Goal: Information Seeking & Learning: Learn about a topic

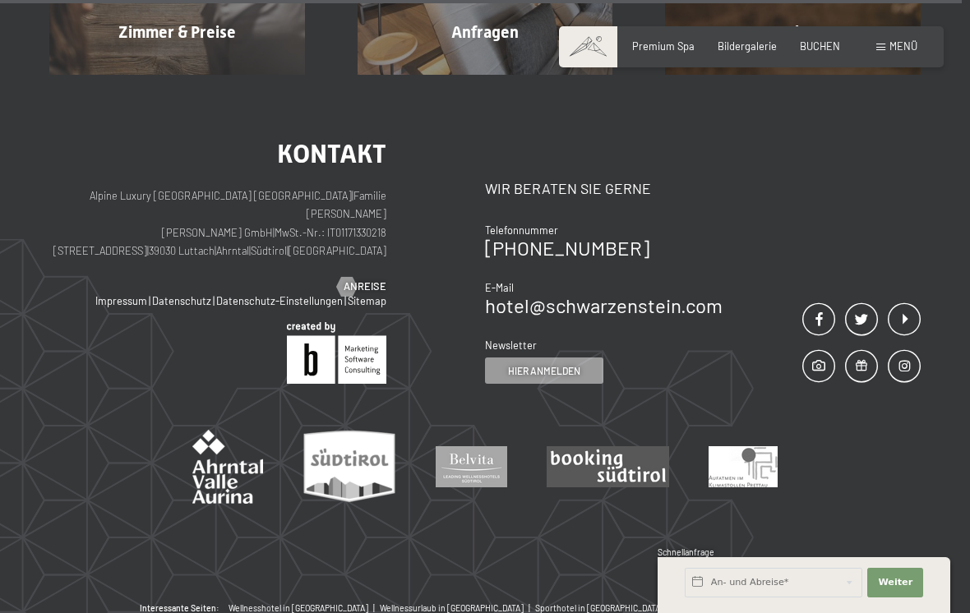
scroll to position [4855, 0]
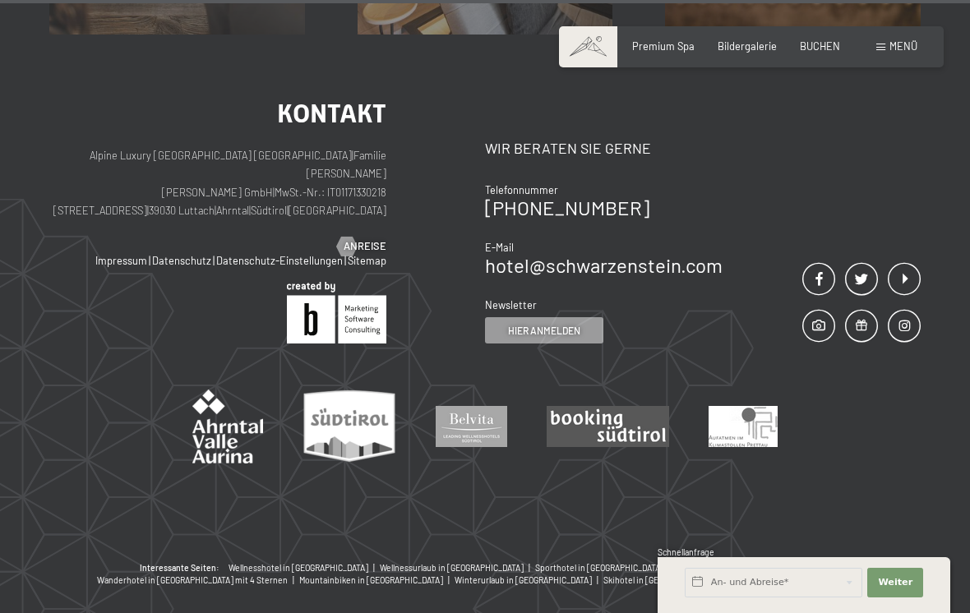
click at [885, 43] on div "Menü" at bounding box center [896, 46] width 41 height 15
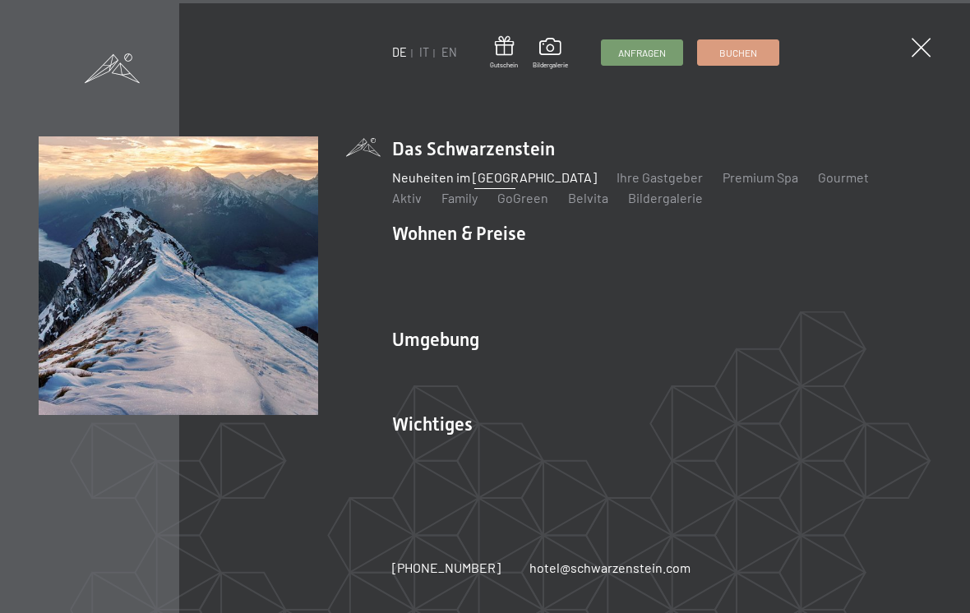
click at [616, 397] on link "Shopping" at bounding box center [612, 389] width 55 height 16
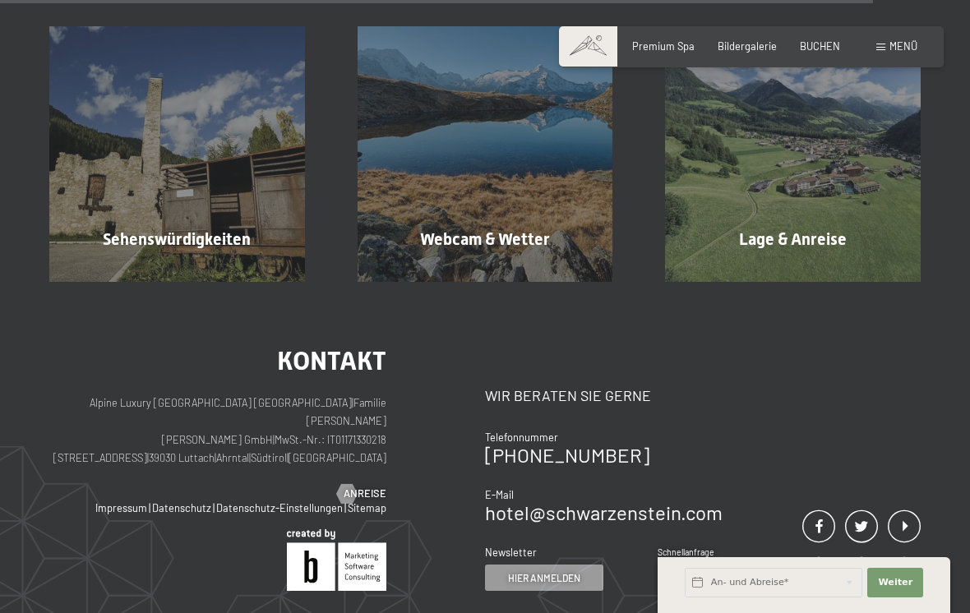
scroll to position [2339, 0]
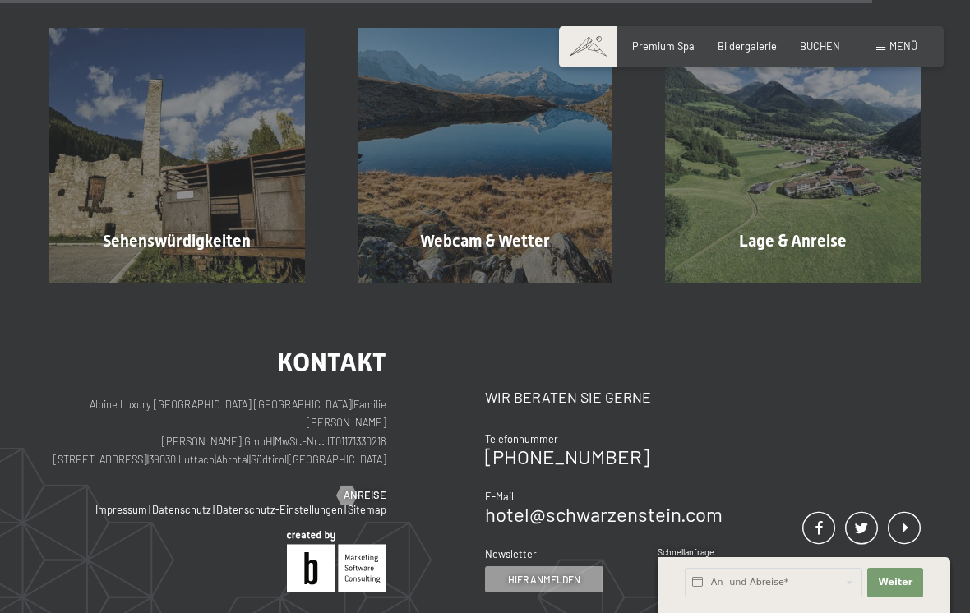
click at [888, 44] on div "Menü" at bounding box center [896, 46] width 41 height 15
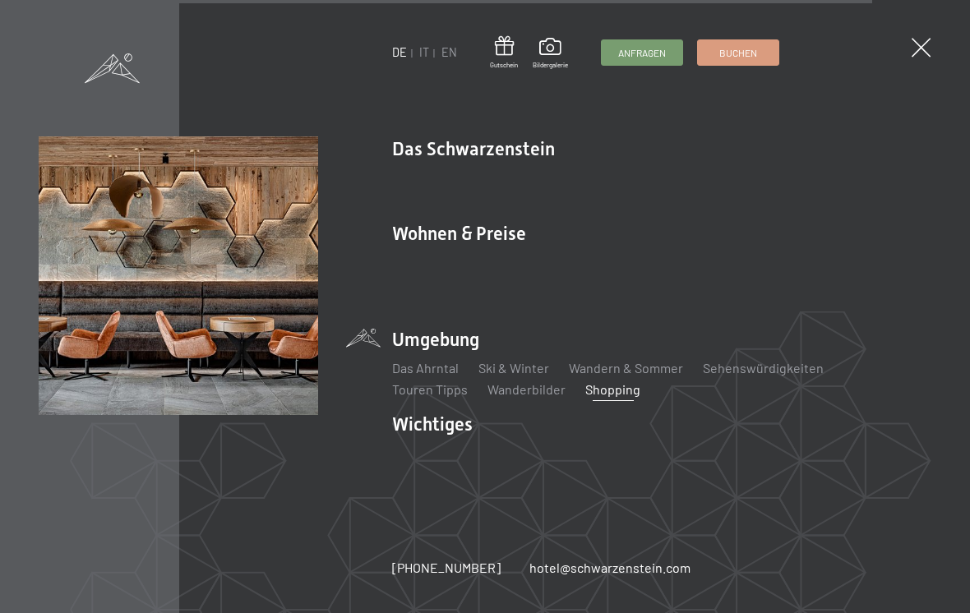
click at [661, 446] on link "Webcam & Wetter" at bounding box center [663, 453] width 104 height 16
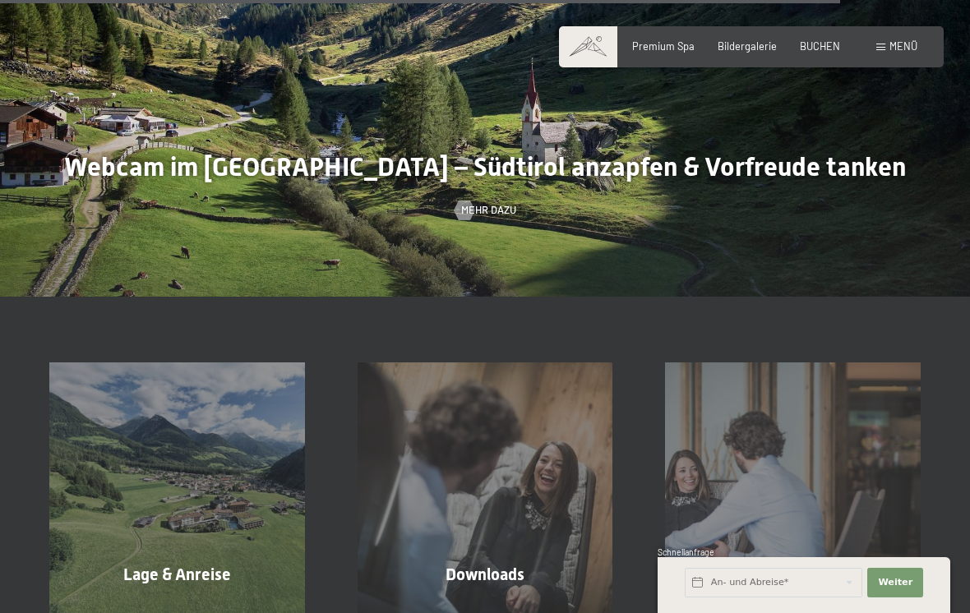
scroll to position [3991, 0]
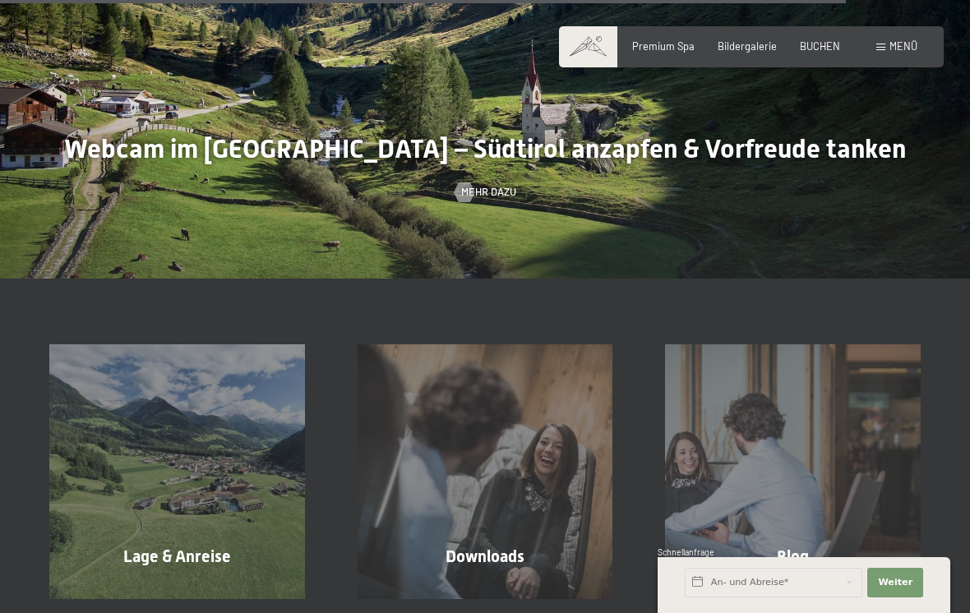
click at [798, 550] on div "Blog Mehr erfahren" at bounding box center [793, 472] width 308 height 256
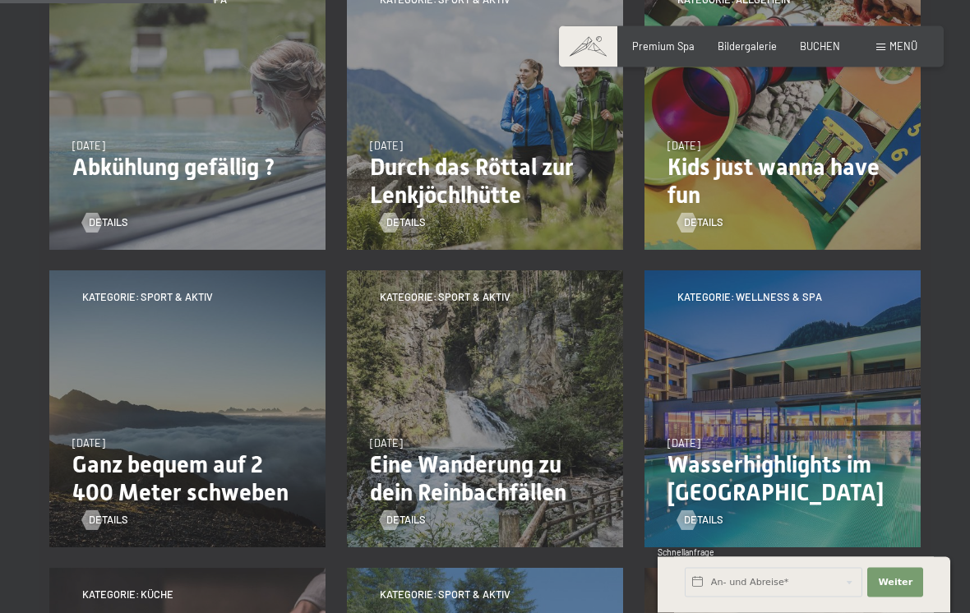
scroll to position [425, 0]
click at [551, 489] on span "Eine Wanderung zu dein Reinbachfällen" at bounding box center [468, 477] width 196 height 55
click at [417, 506] on div "Details" at bounding box center [485, 509] width 210 height 35
click at [519, 505] on div "Details" at bounding box center [485, 509] width 210 height 35
click at [410, 512] on span "Details" at bounding box center [405, 519] width 39 height 15
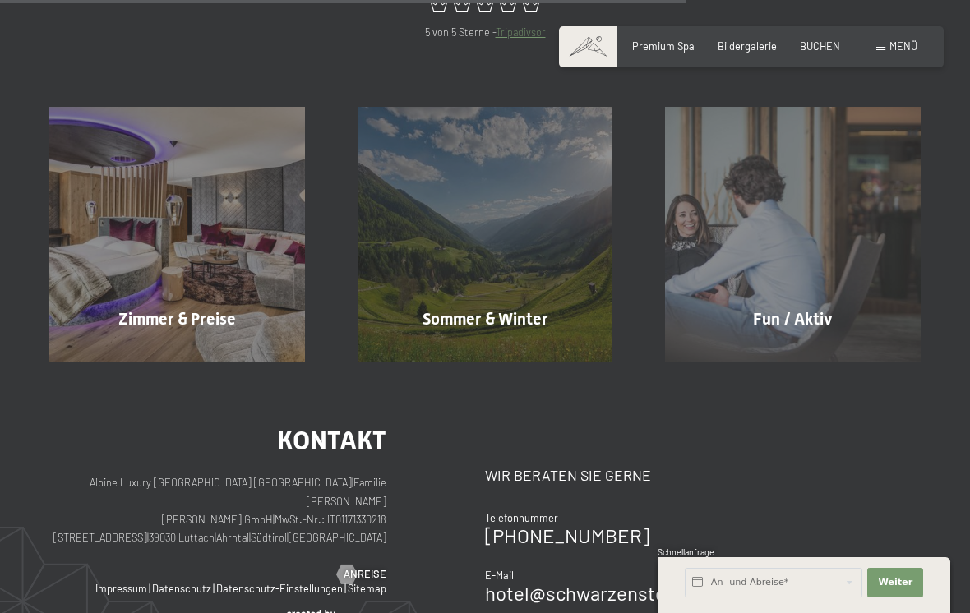
scroll to position [768, 0]
click at [815, 282] on div "Fun / Aktiv Mehr erfahren" at bounding box center [793, 234] width 308 height 256
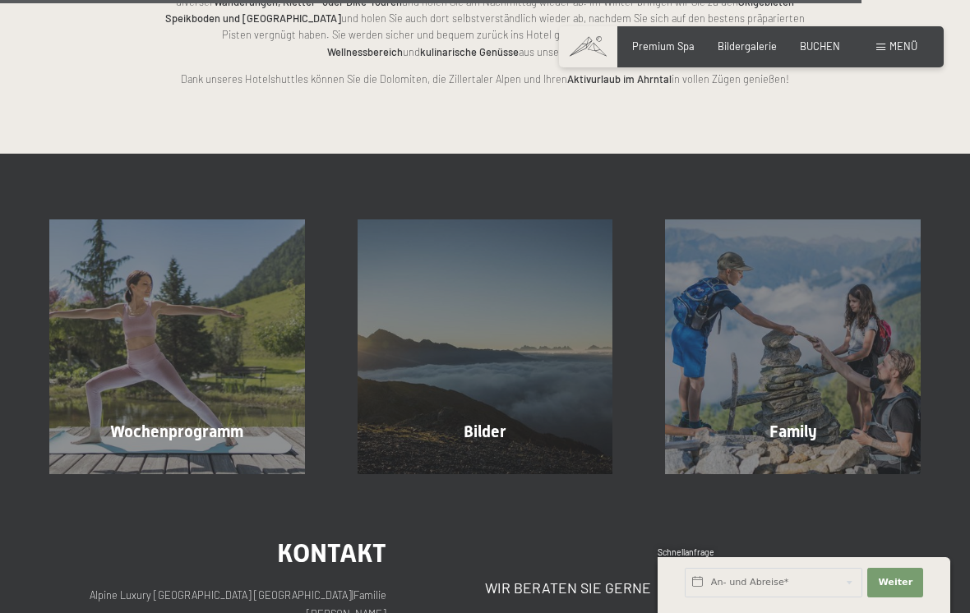
scroll to position [3115, 0]
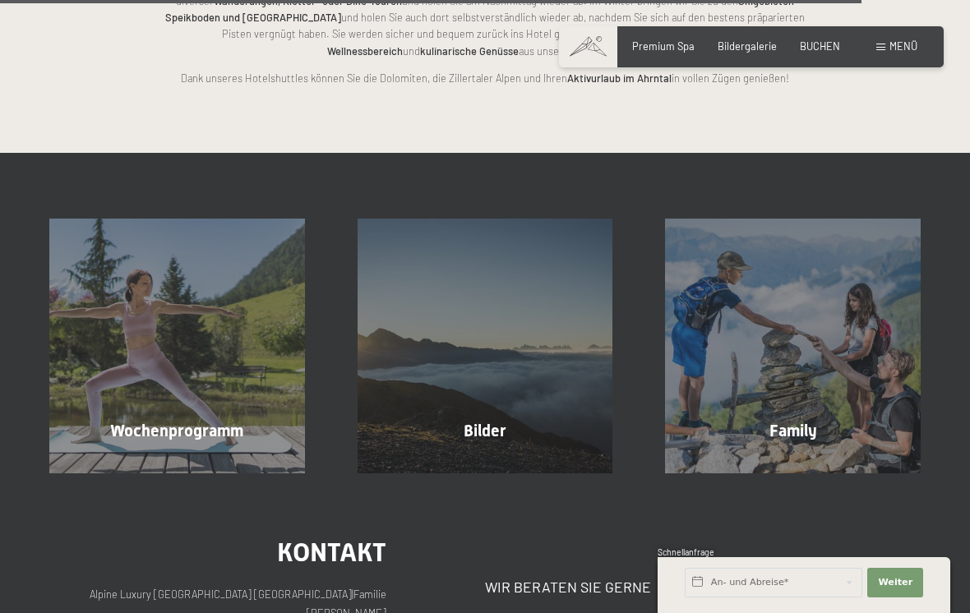
click at [231, 360] on div "Wochenprogramm Mehr erfahren" at bounding box center [177, 347] width 308 height 256
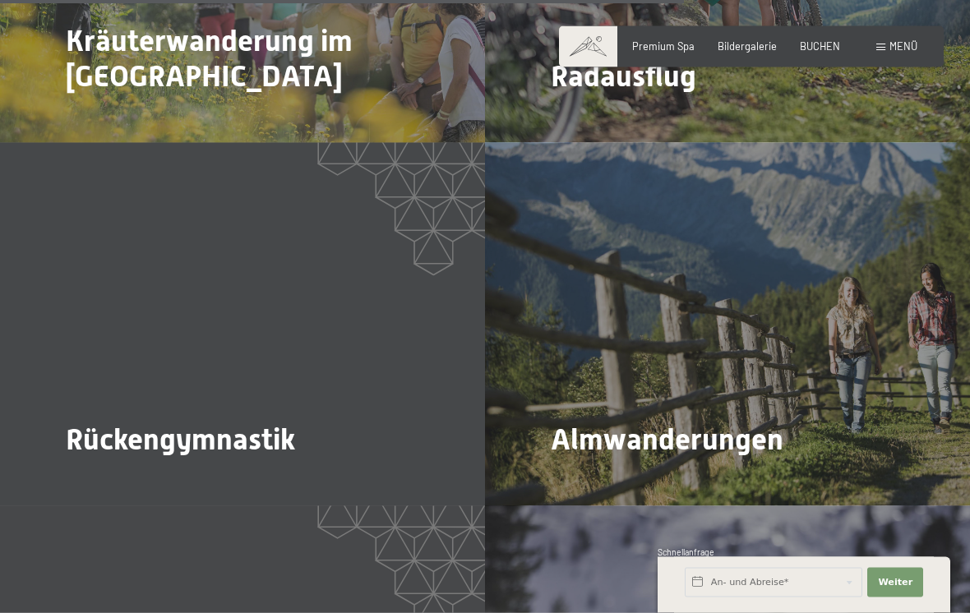
scroll to position [3763, 0]
click at [597, 477] on span "Mehr dazu" at bounding box center [584, 484] width 55 height 15
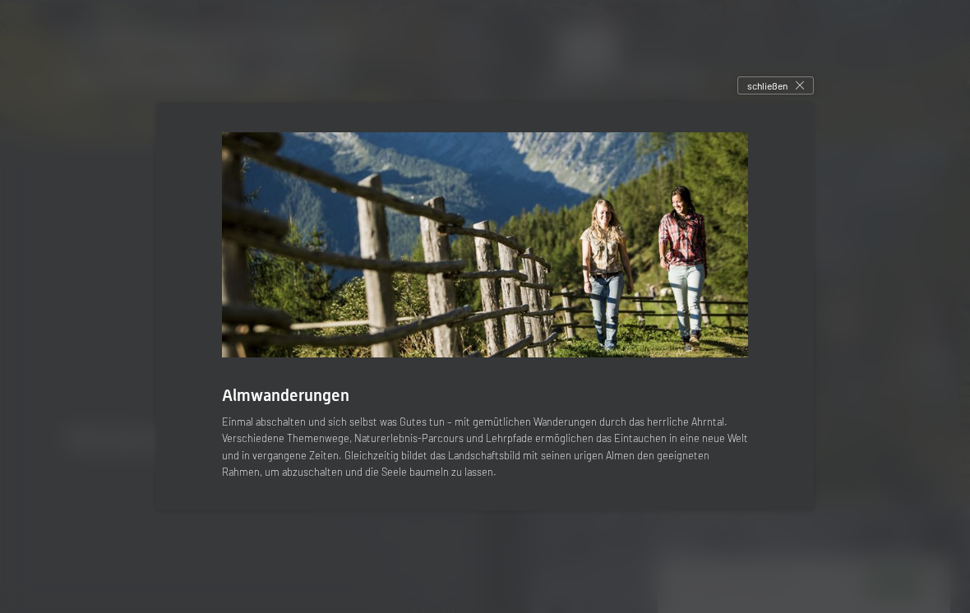
click at [812, 89] on div at bounding box center [485, 306] width 970 height 613
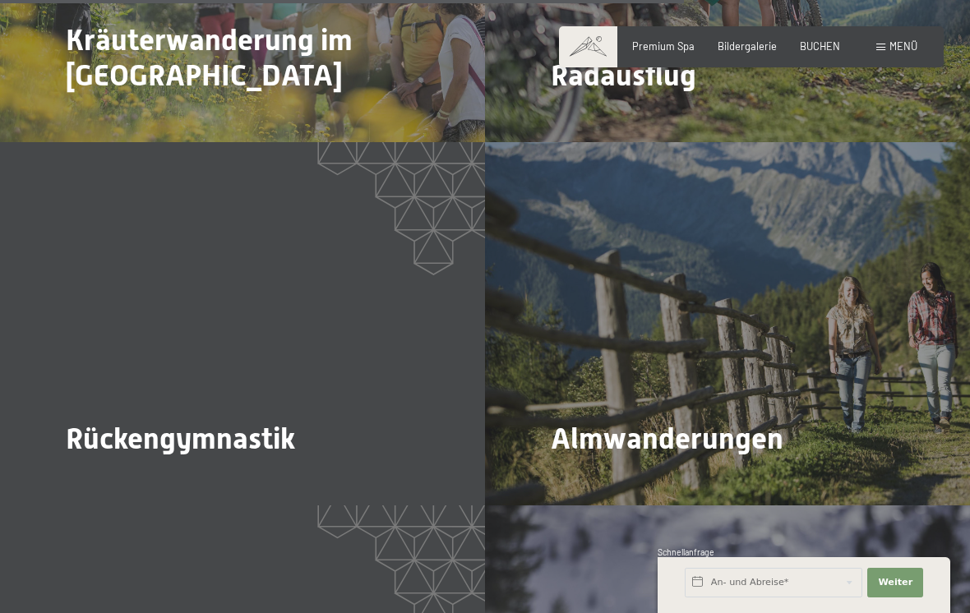
click at [900, 44] on span "Menü" at bounding box center [903, 45] width 28 height 13
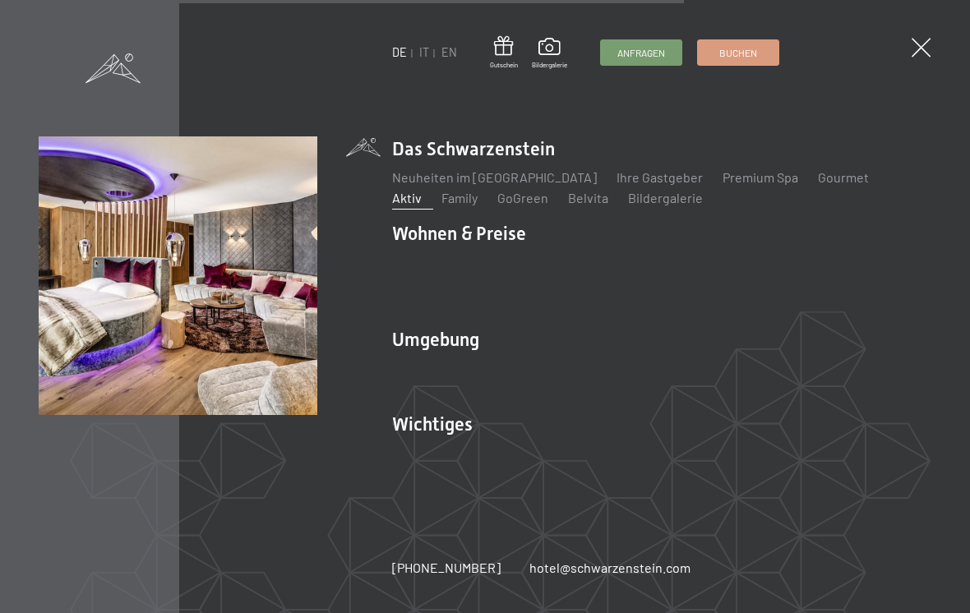
click at [428, 259] on link "Inklusivleistungen" at bounding box center [445, 262] width 107 height 16
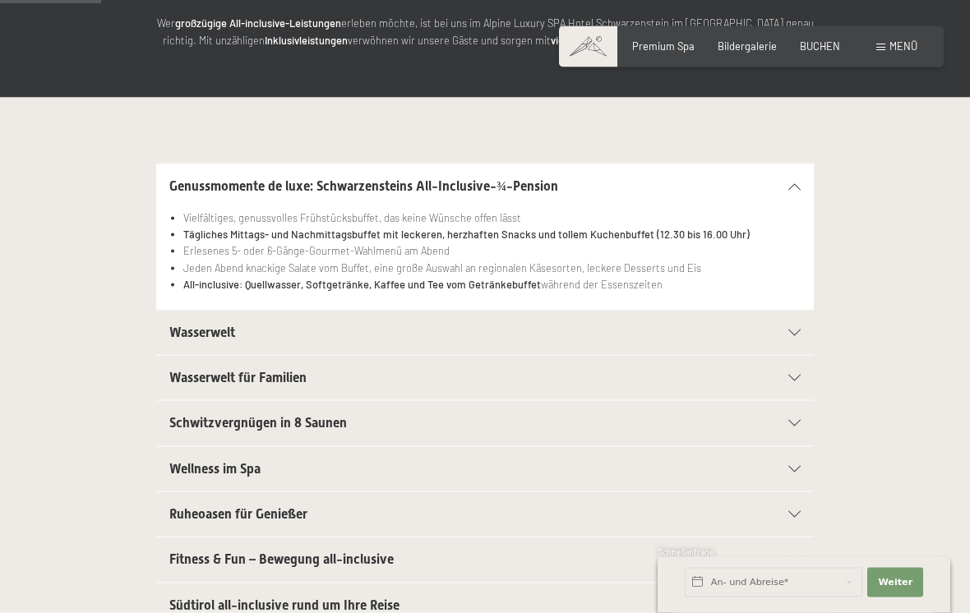
scroll to position [249, 0]
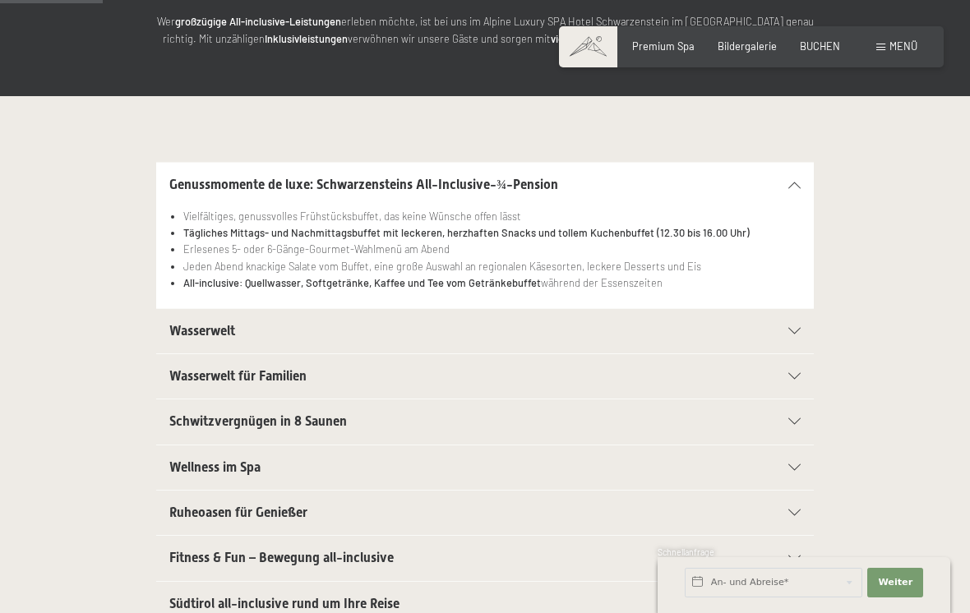
click at [791, 323] on div "Wasserwelt" at bounding box center [484, 331] width 631 height 44
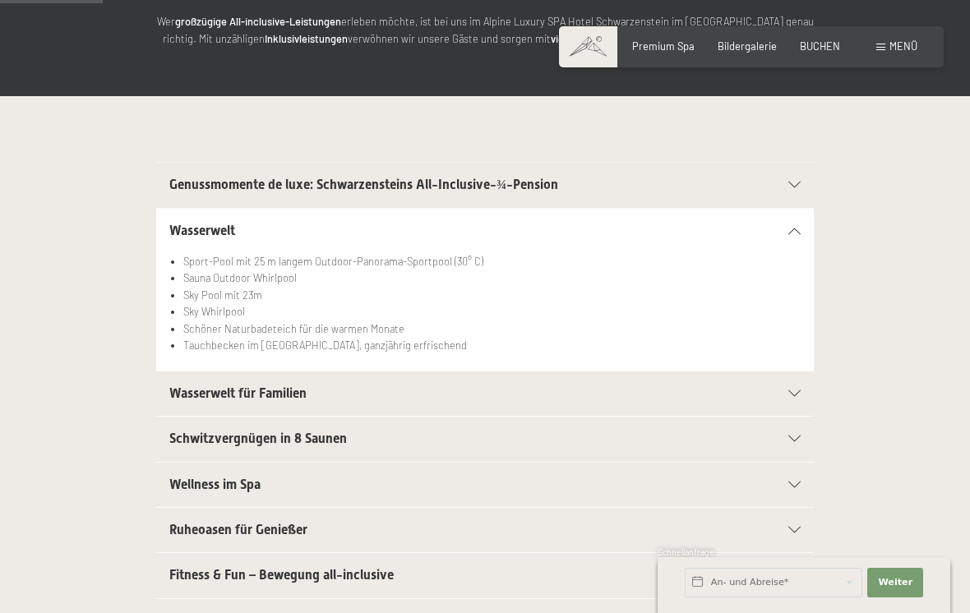
click at [792, 383] on div "Wasserwelt für Familien" at bounding box center [484, 393] width 631 height 44
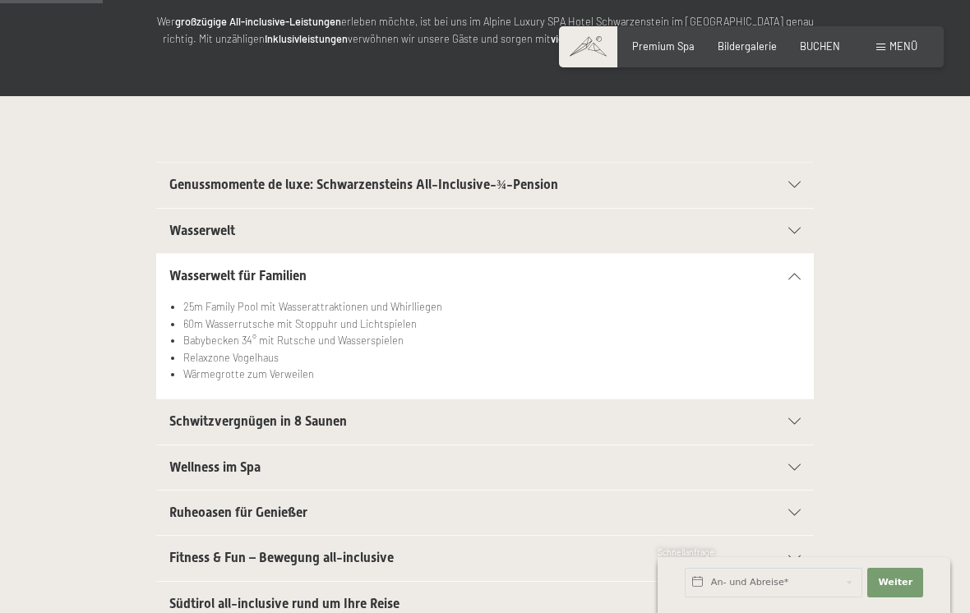
click at [790, 418] on icon at bounding box center [794, 421] width 12 height 7
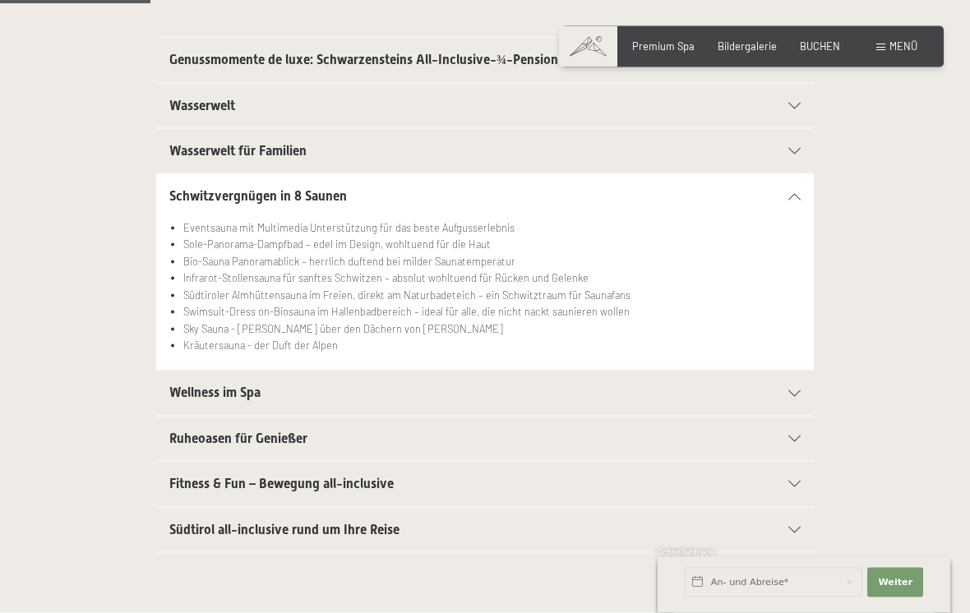
scroll to position [375, 0]
click at [799, 381] on div "Wellness im Spa" at bounding box center [484, 392] width 631 height 44
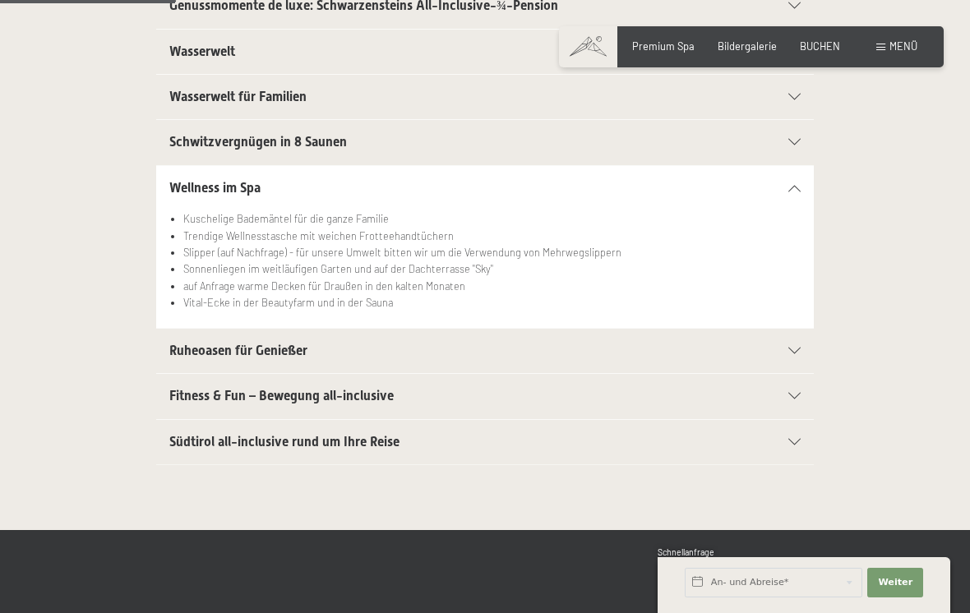
scroll to position [432, 0]
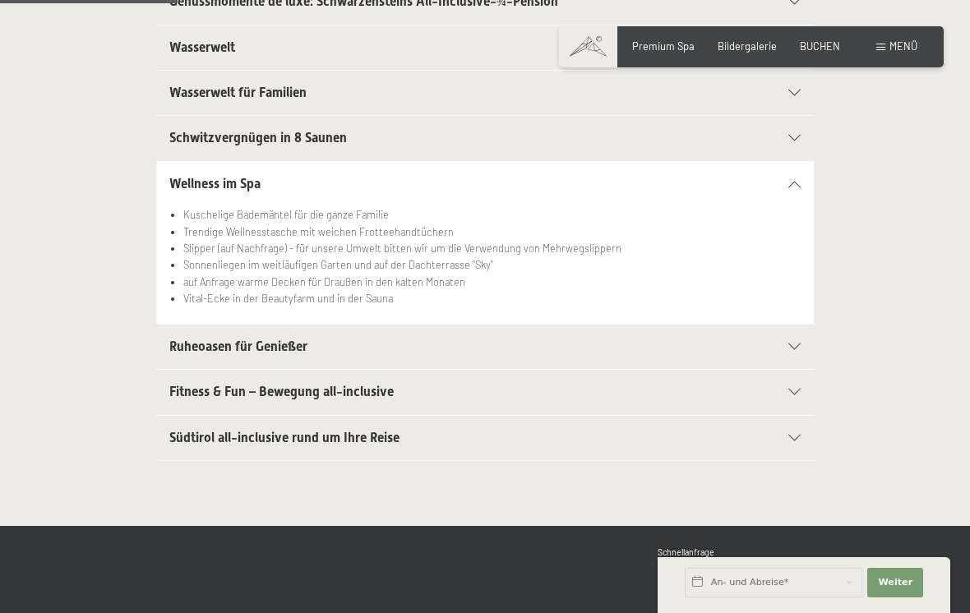
click at [795, 344] on icon at bounding box center [794, 347] width 12 height 7
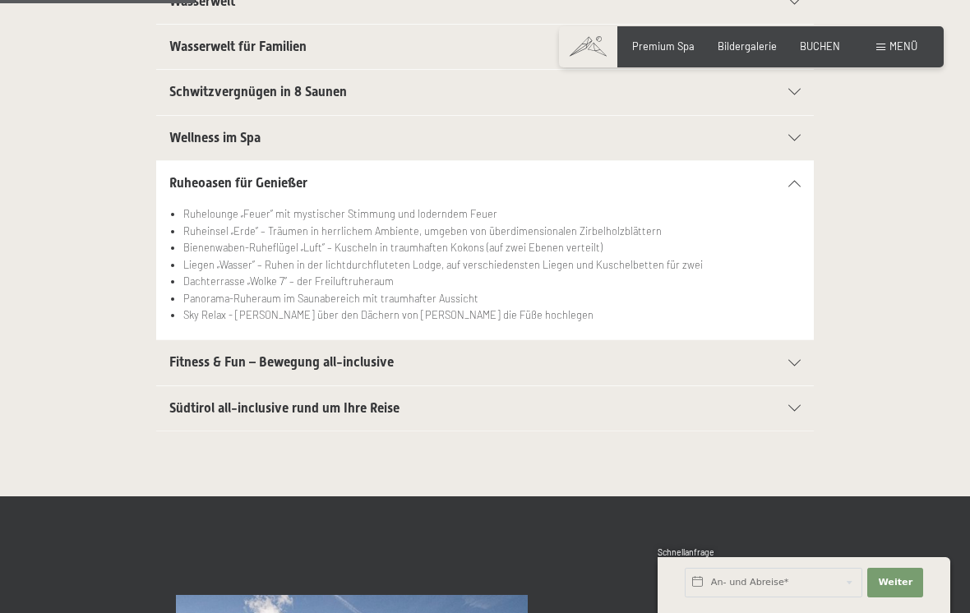
scroll to position [479, 0]
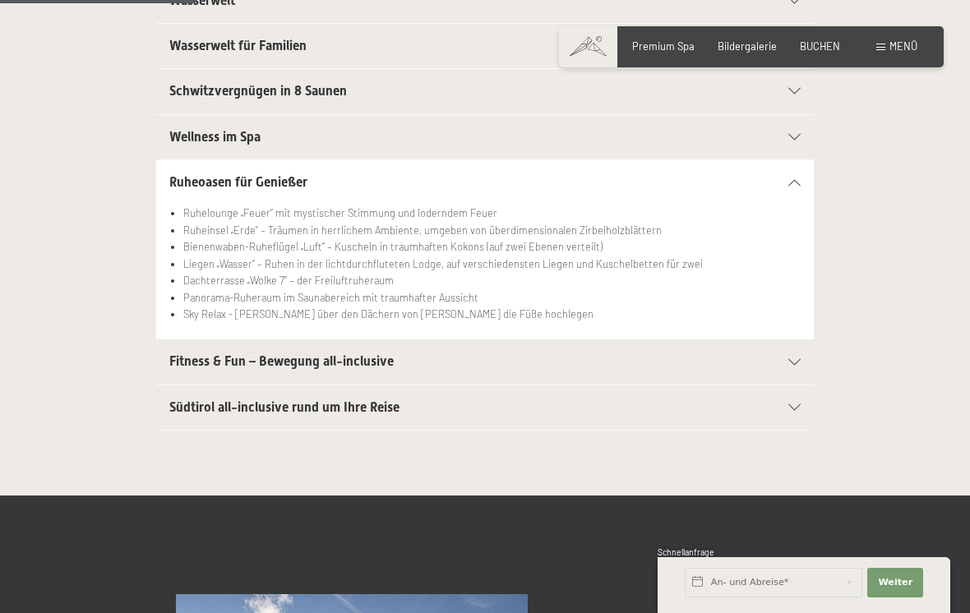
click at [791, 351] on div "Fitness & Fun – Bewegung all-inclusive" at bounding box center [484, 361] width 631 height 44
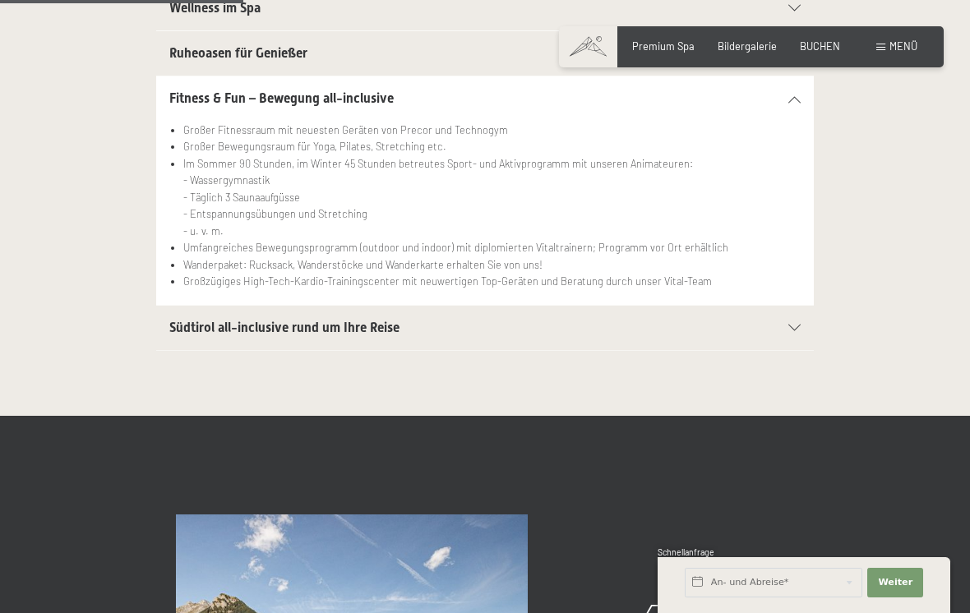
scroll to position [609, 0]
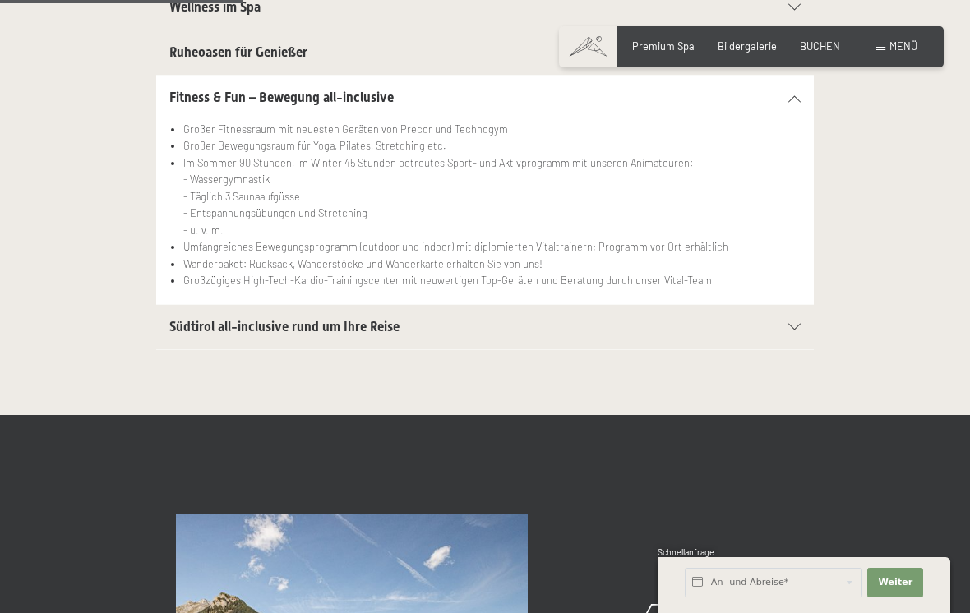
click at [795, 324] on icon at bounding box center [794, 327] width 12 height 7
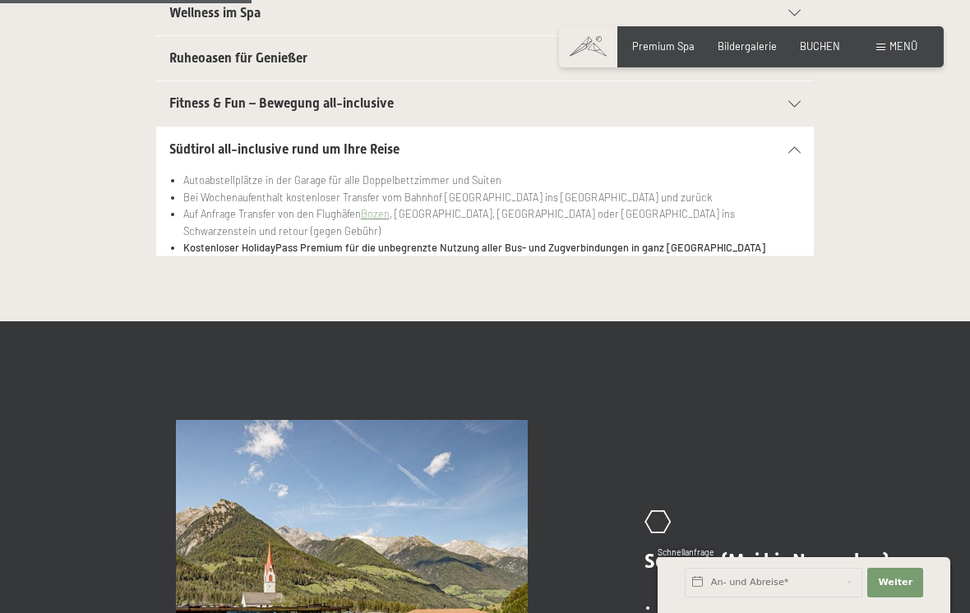
scroll to position [605, 0]
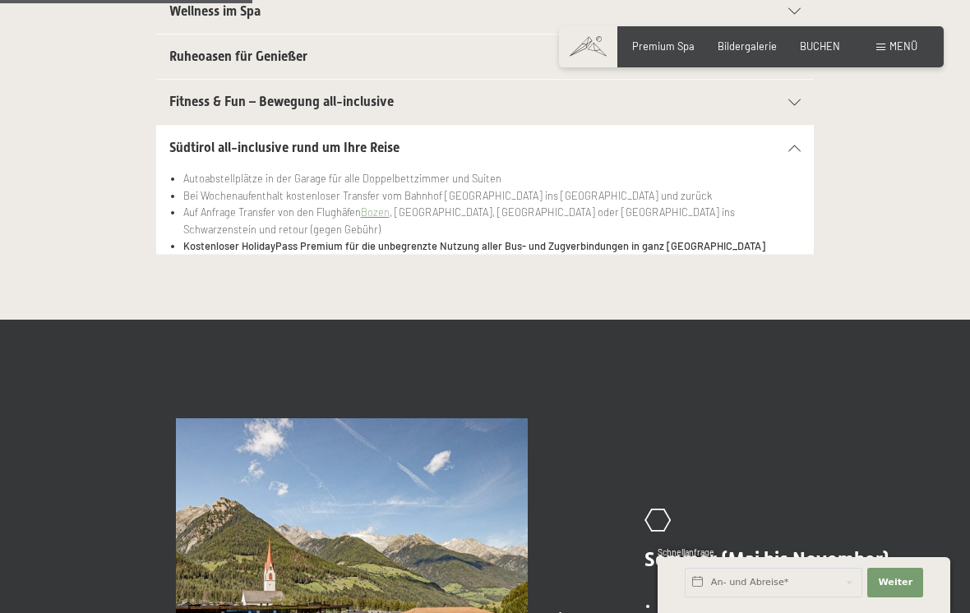
click at [891, 48] on span "Menü" at bounding box center [903, 45] width 28 height 13
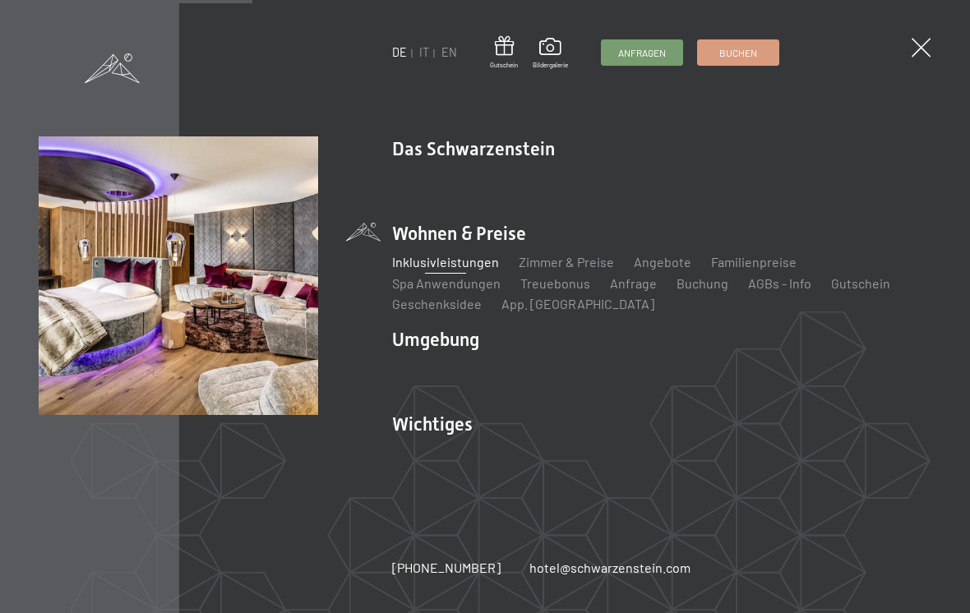
click at [554, 270] on link "Zimmer & Preise" at bounding box center [566, 262] width 95 height 16
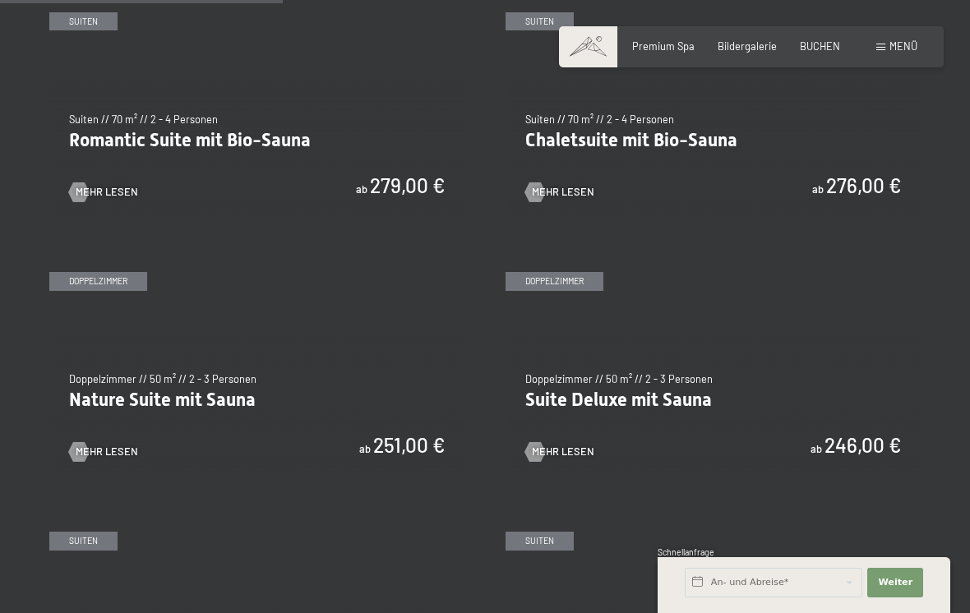
scroll to position [1151, 0]
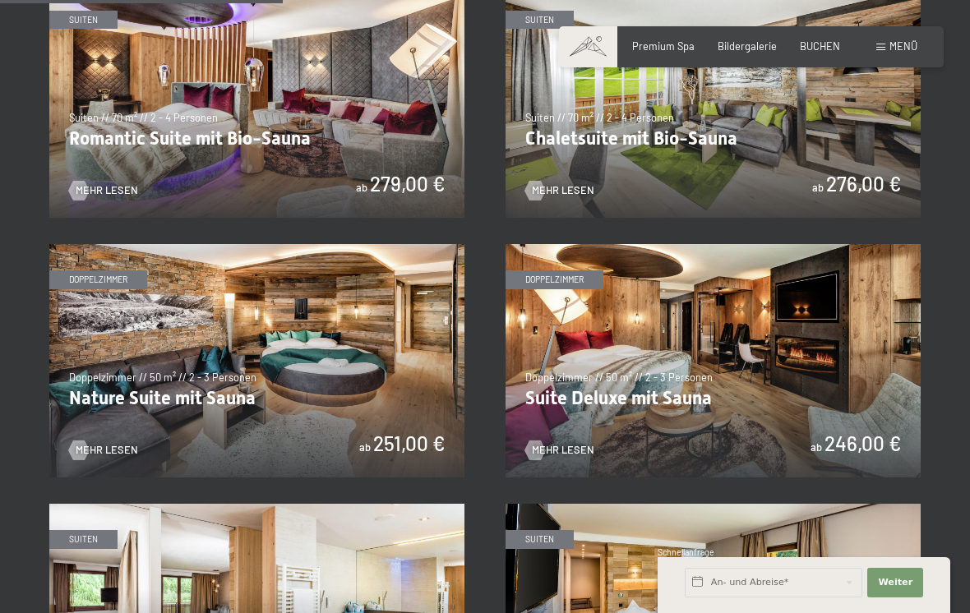
click at [565, 434] on img at bounding box center [712, 360] width 415 height 233
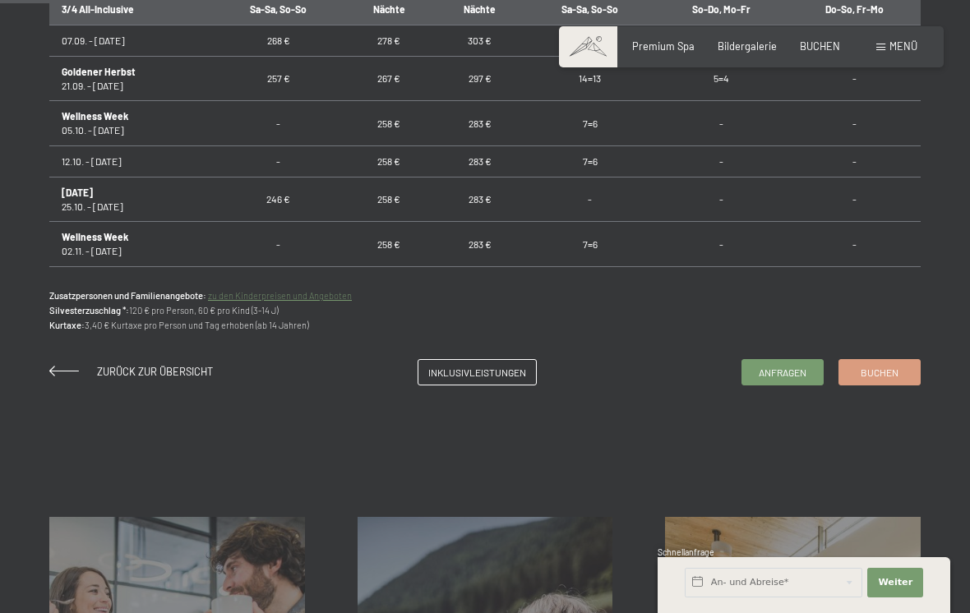
scroll to position [1085, 0]
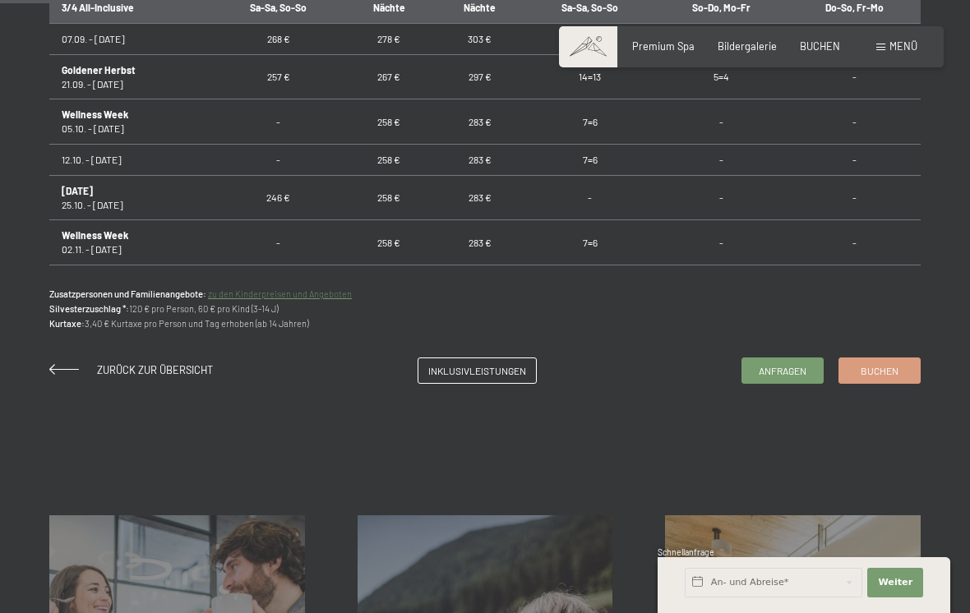
click at [485, 368] on span "Inklusivleistungen" at bounding box center [477, 371] width 98 height 14
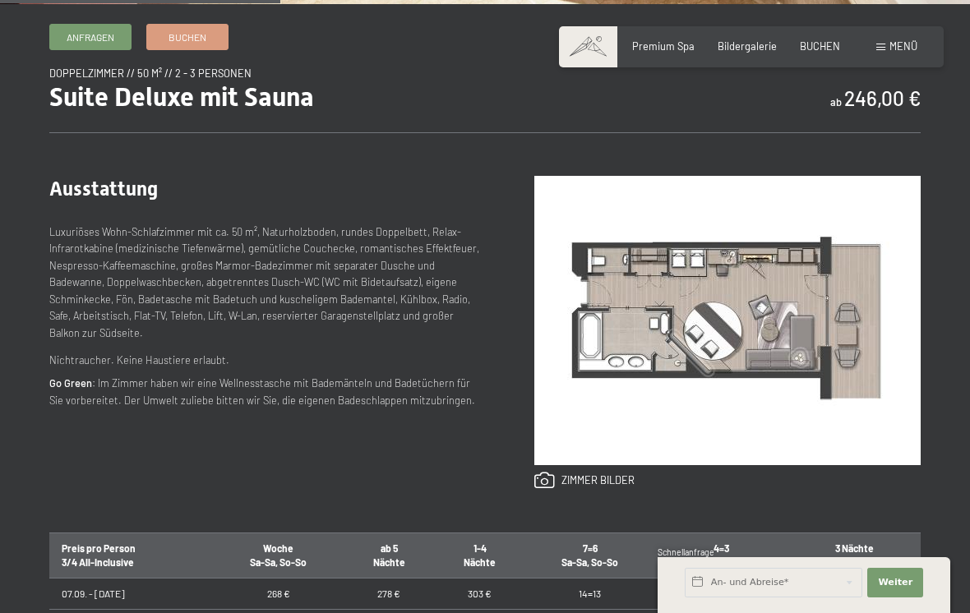
scroll to position [534, 0]
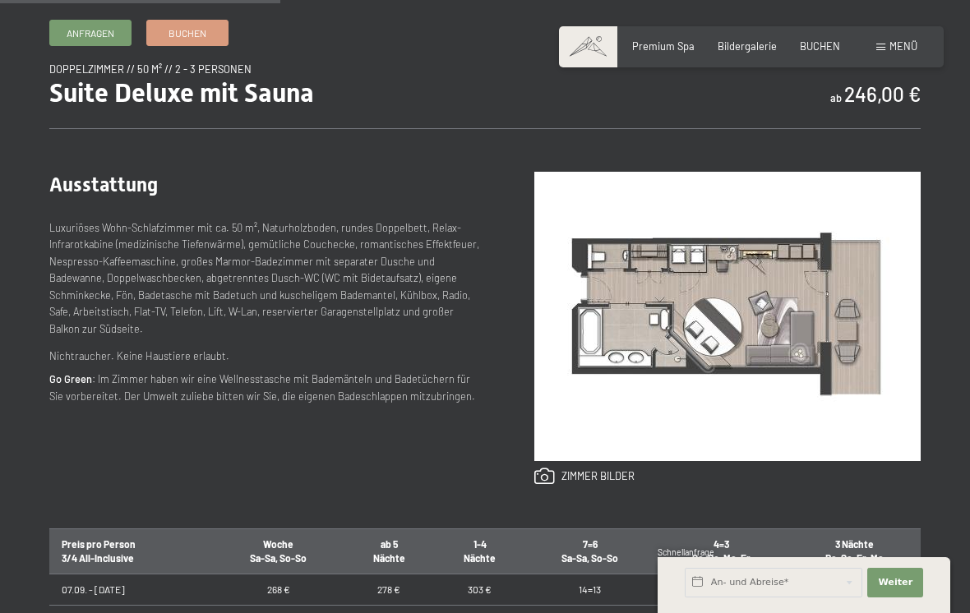
click at [579, 473] on link at bounding box center [584, 477] width 100 height 18
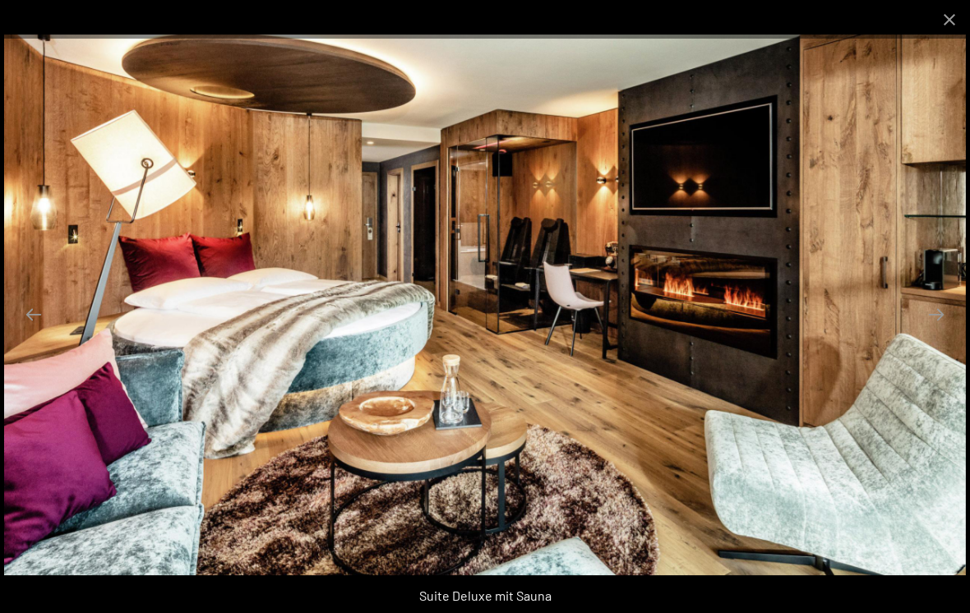
click at [937, 330] on button "Next slide" at bounding box center [936, 314] width 35 height 32
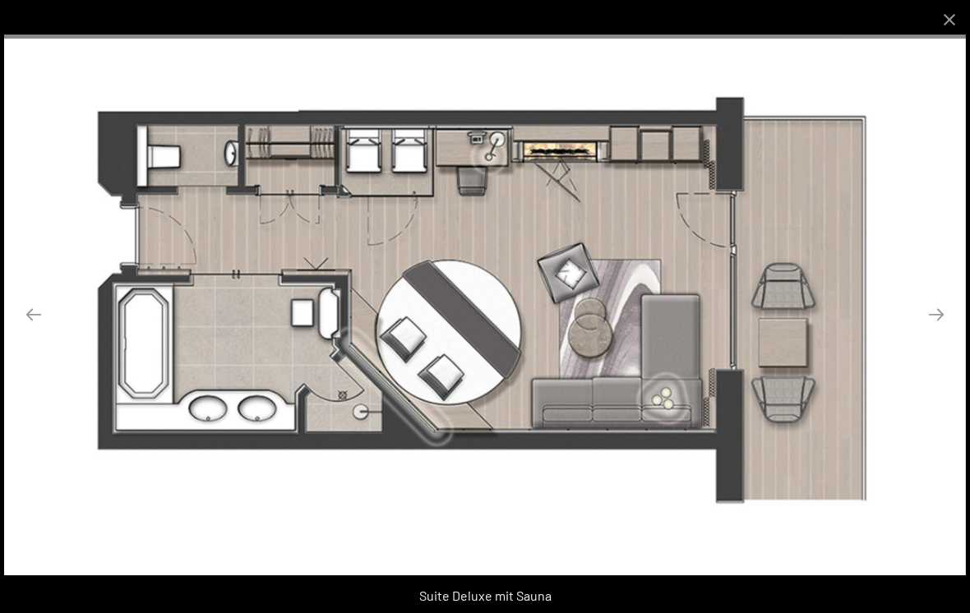
click at [936, 330] on button "Next slide" at bounding box center [936, 314] width 35 height 32
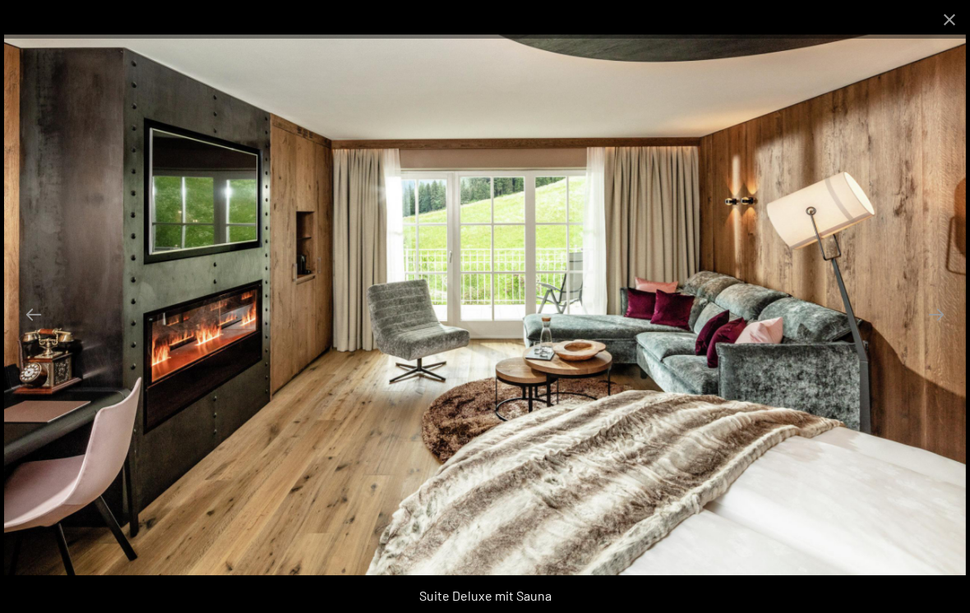
click at [932, 325] on button "Next slide" at bounding box center [936, 314] width 35 height 32
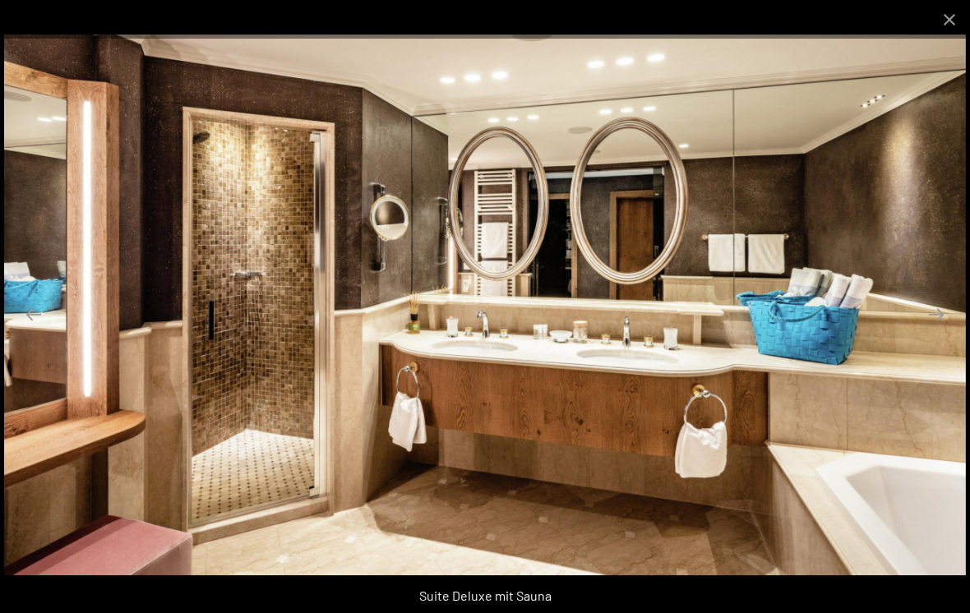
click at [936, 321] on button "Next slide" at bounding box center [936, 314] width 35 height 32
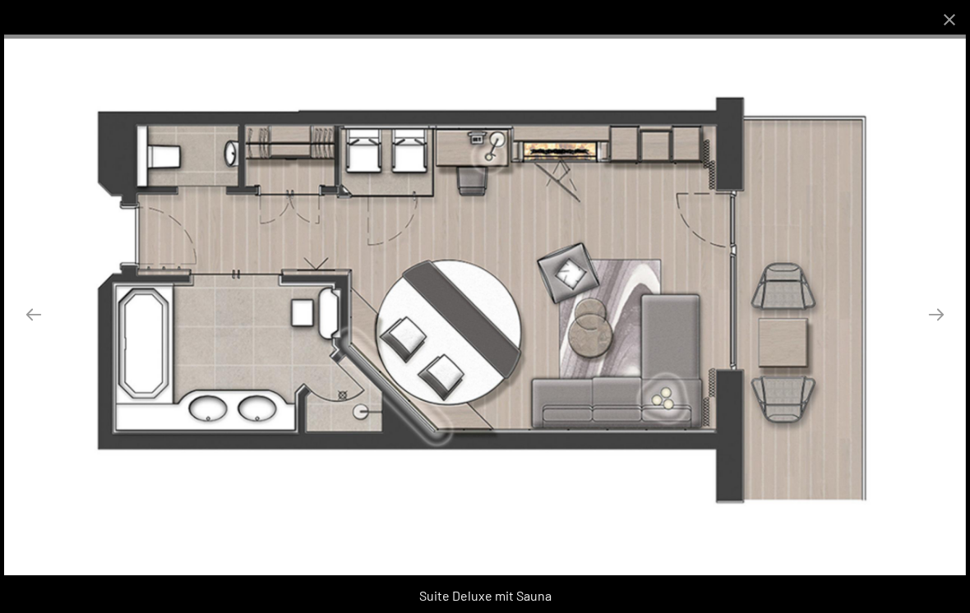
click at [928, 330] on button "Next slide" at bounding box center [936, 314] width 35 height 32
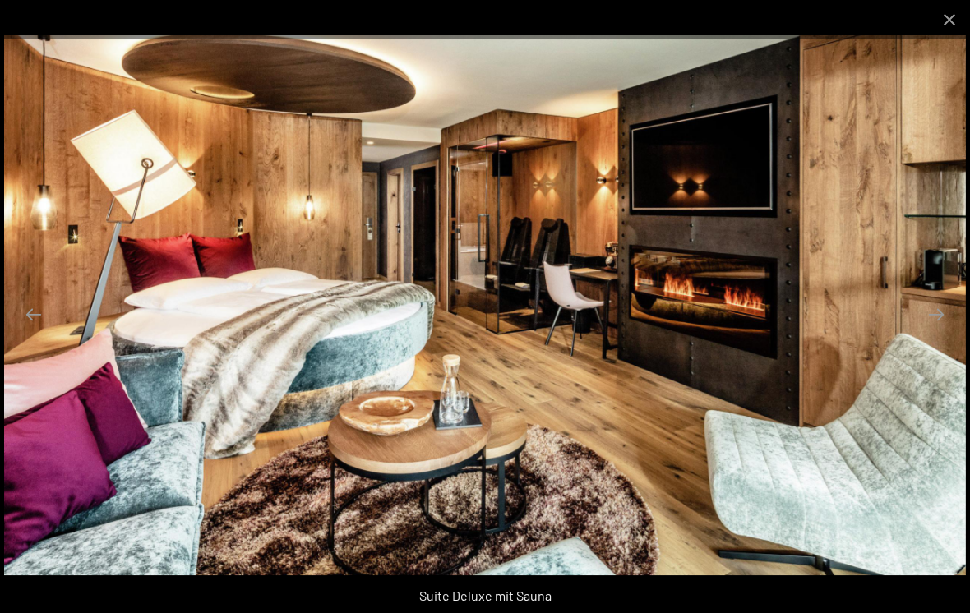
click at [936, 327] on button "Next slide" at bounding box center [936, 314] width 35 height 32
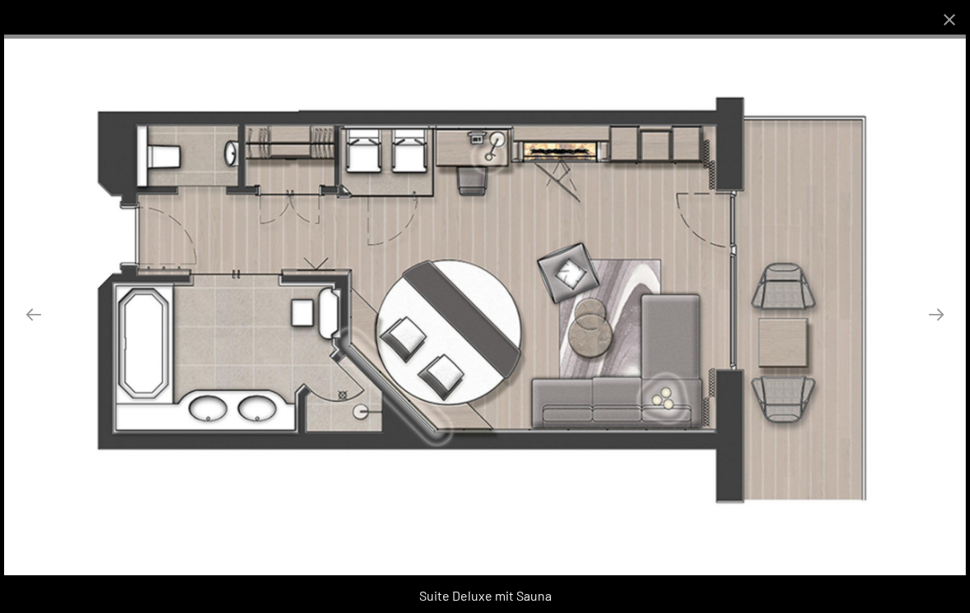
click at [939, 330] on button "Next slide" at bounding box center [936, 314] width 35 height 32
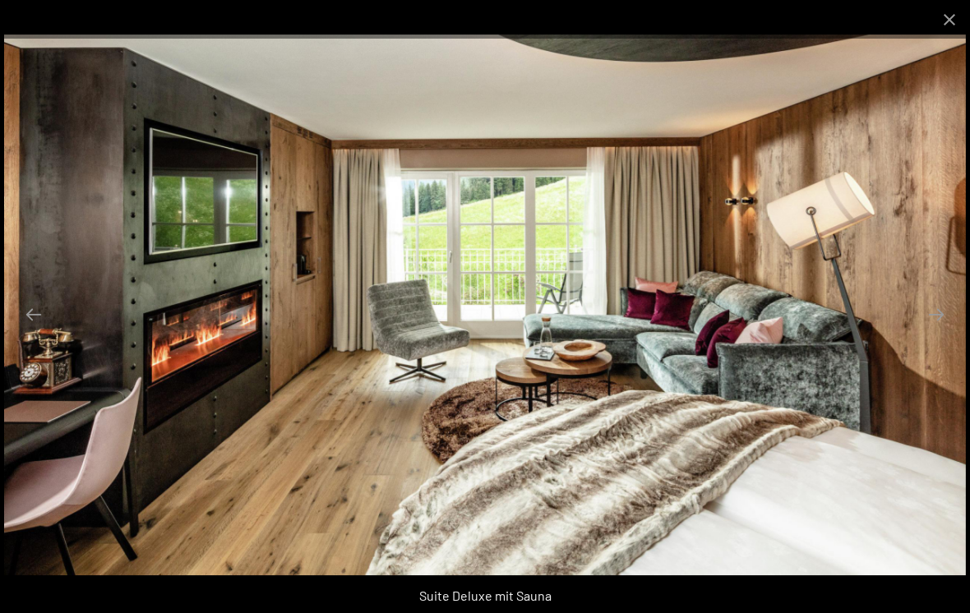
click at [941, 330] on button "Next slide" at bounding box center [936, 314] width 35 height 32
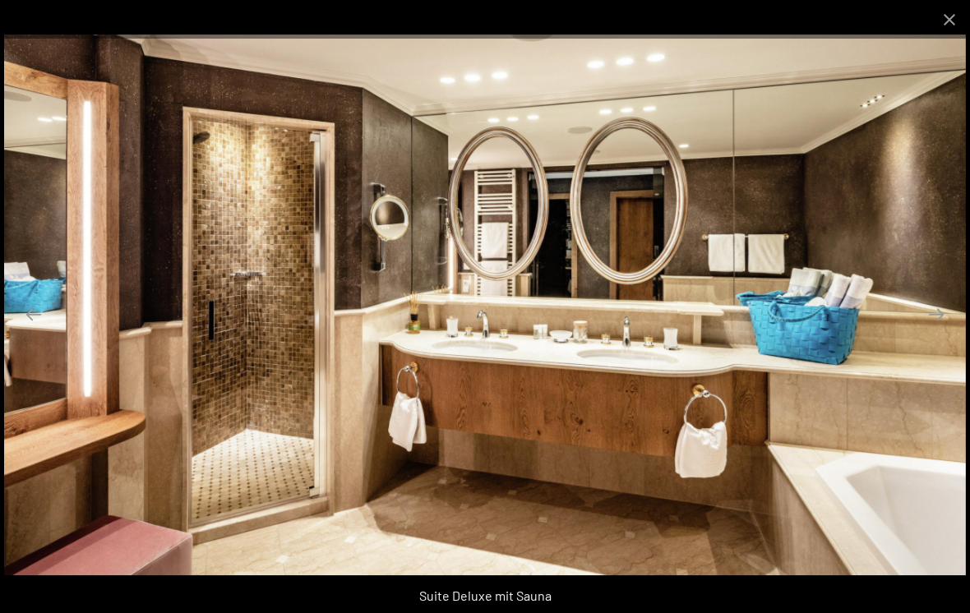
click at [947, 24] on button "Close gallery" at bounding box center [949, 19] width 41 height 39
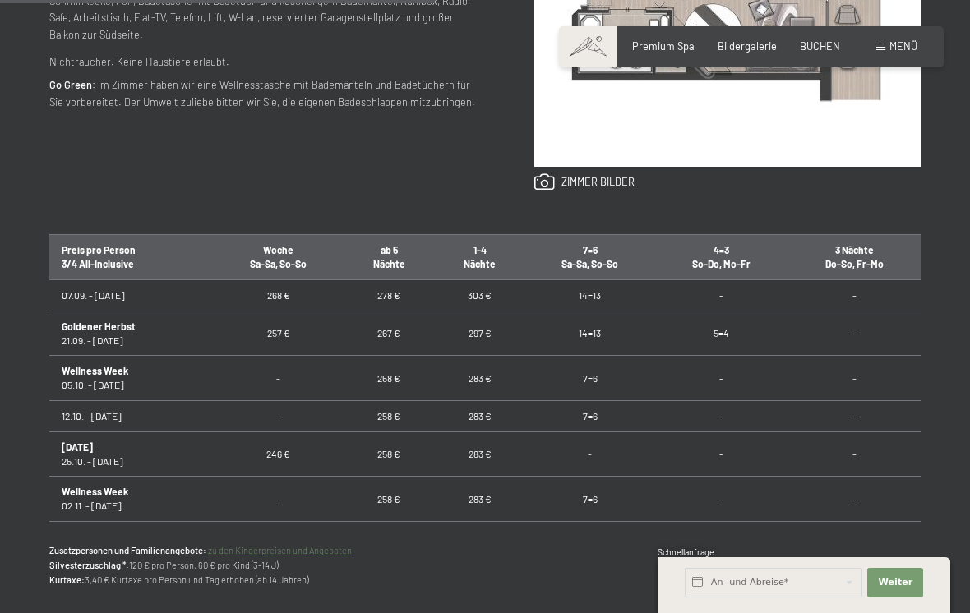
scroll to position [830, 0]
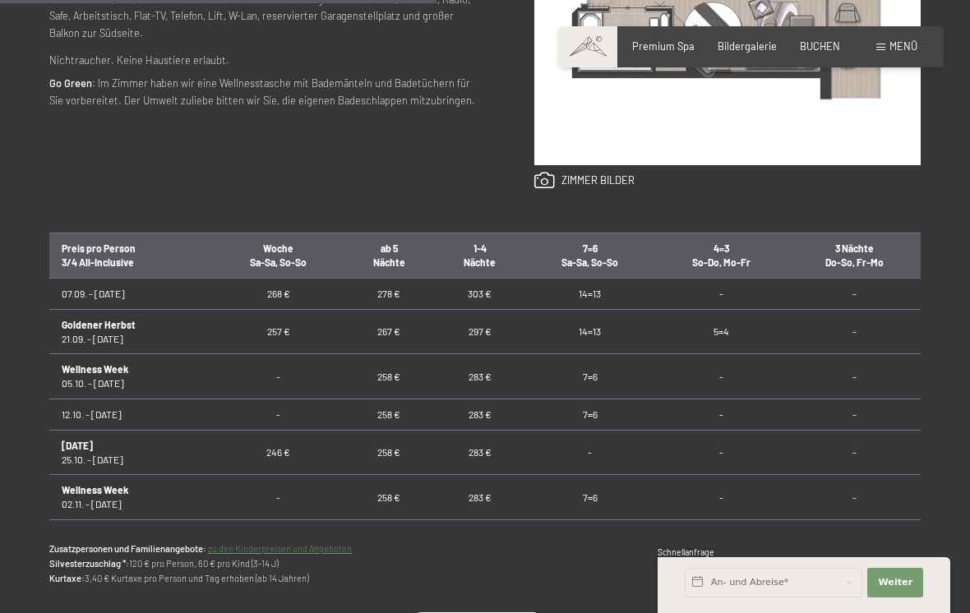
click at [665, 40] on span "Premium Spa" at bounding box center [663, 45] width 62 height 13
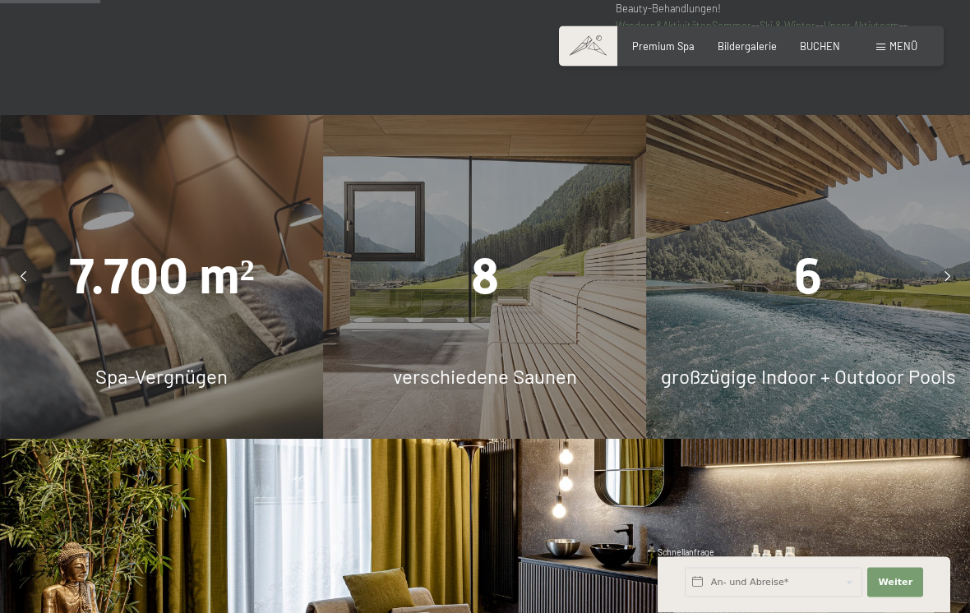
scroll to position [955, 0]
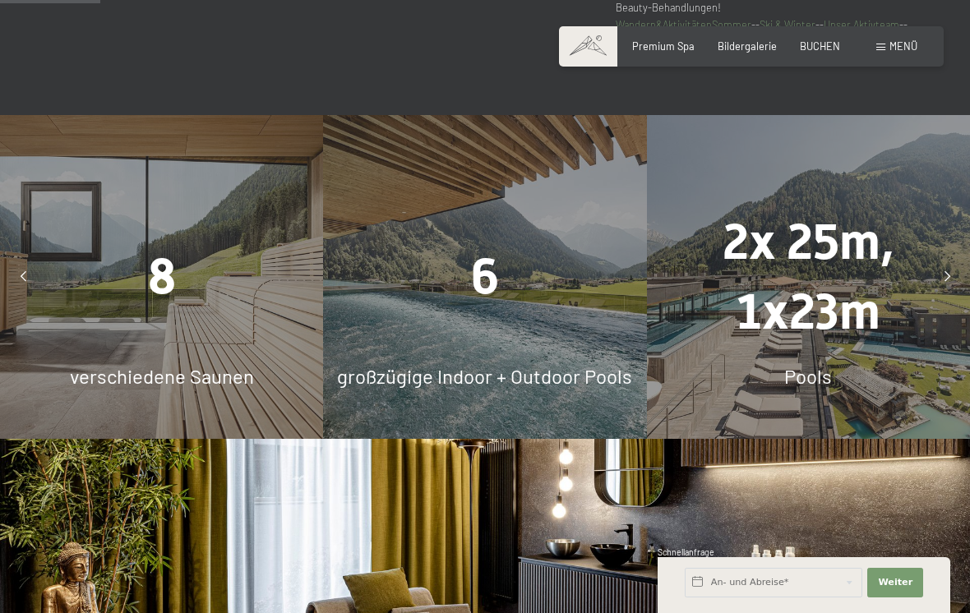
click at [510, 383] on span "großzügige Indoor + Outdoor Pools" at bounding box center [484, 376] width 295 height 24
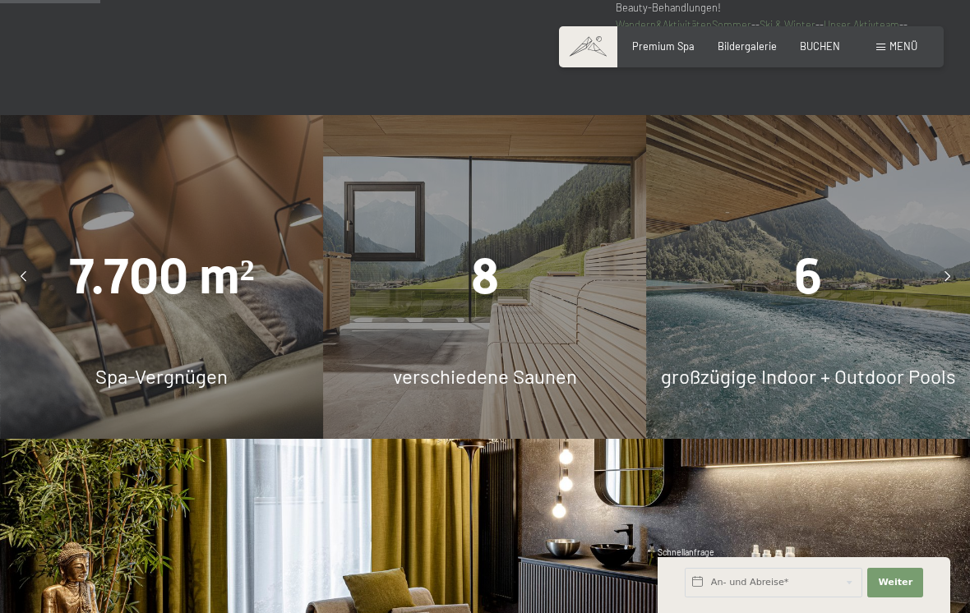
click at [516, 384] on span "verschiedene Saunen" at bounding box center [485, 376] width 184 height 24
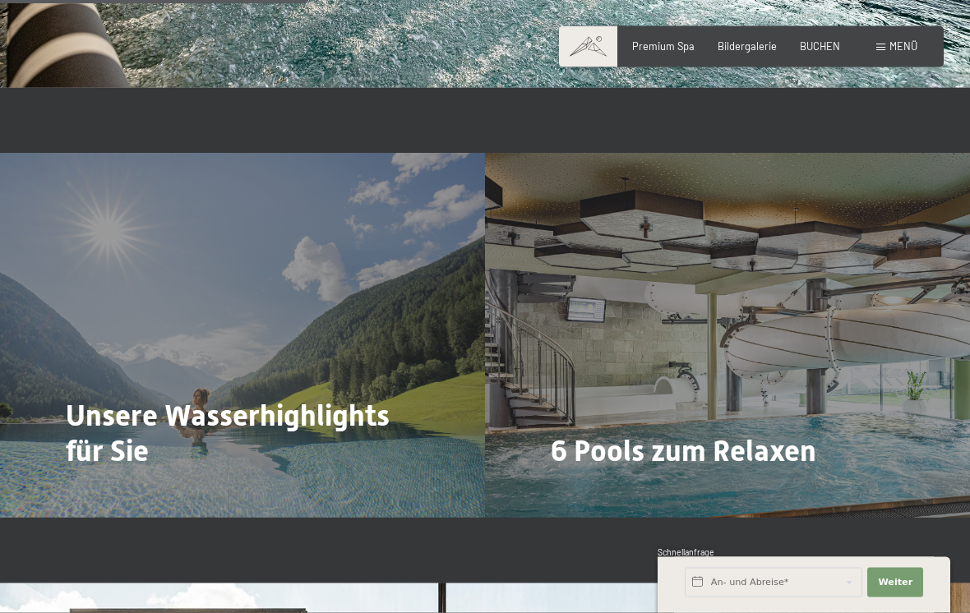
scroll to position [2920, 0]
click at [588, 488] on span "Mehr dazu" at bounding box center [584, 495] width 55 height 15
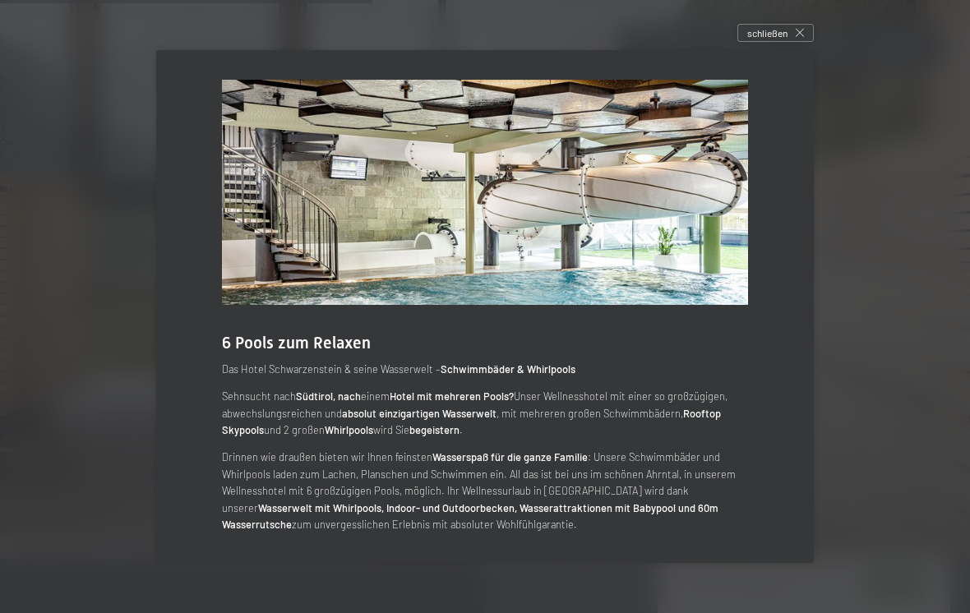
scroll to position [3555, 0]
click at [791, 42] on div "schließen" at bounding box center [775, 33] width 76 height 18
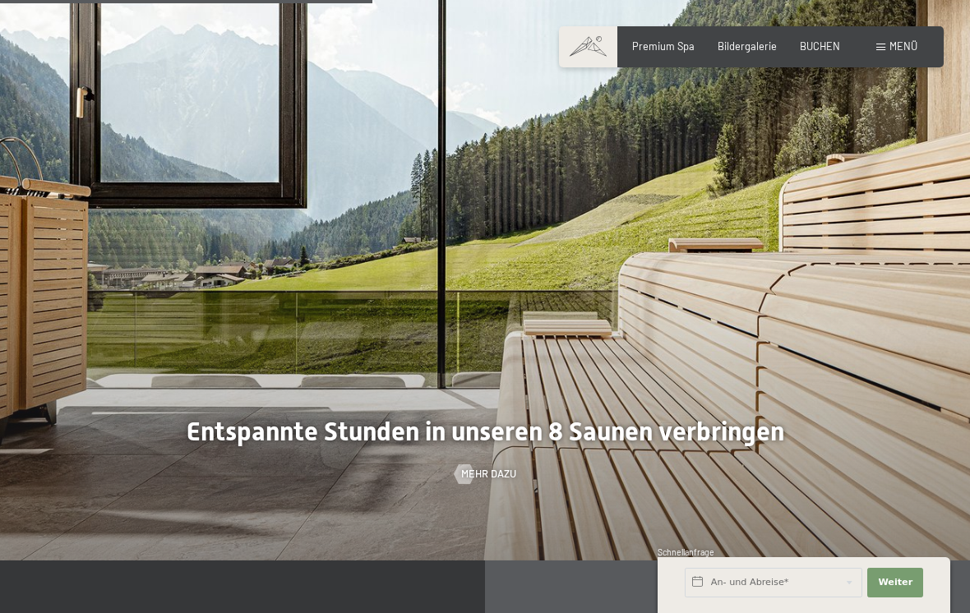
click at [883, 25] on img at bounding box center [485, 253] width 970 height 613
click at [887, 47] on div "Menü" at bounding box center [896, 46] width 41 height 15
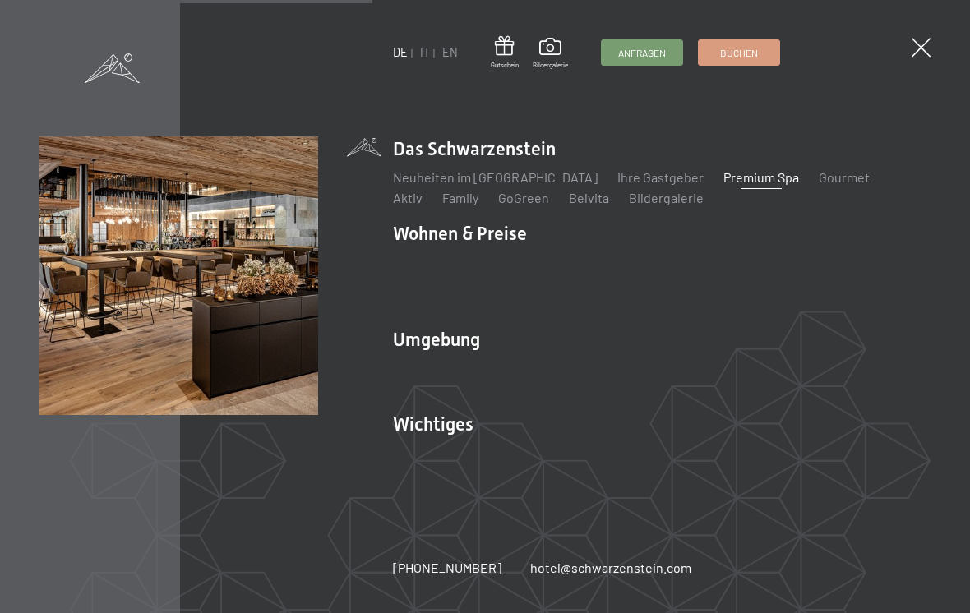
click at [818, 174] on link "Gourmet" at bounding box center [843, 177] width 51 height 16
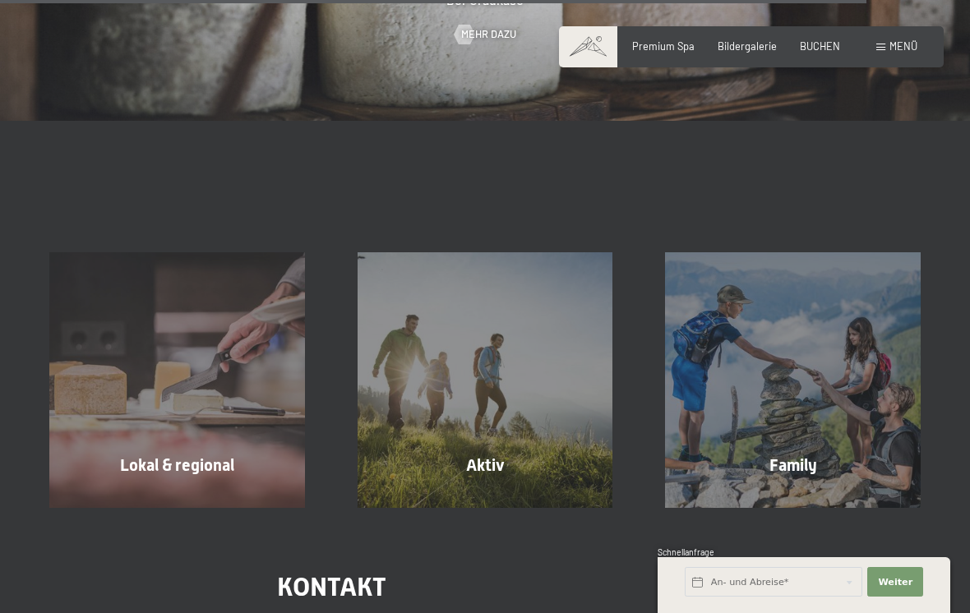
scroll to position [4222, 0]
click at [503, 492] on span "Mehr erfahren" at bounding box center [488, 499] width 81 height 15
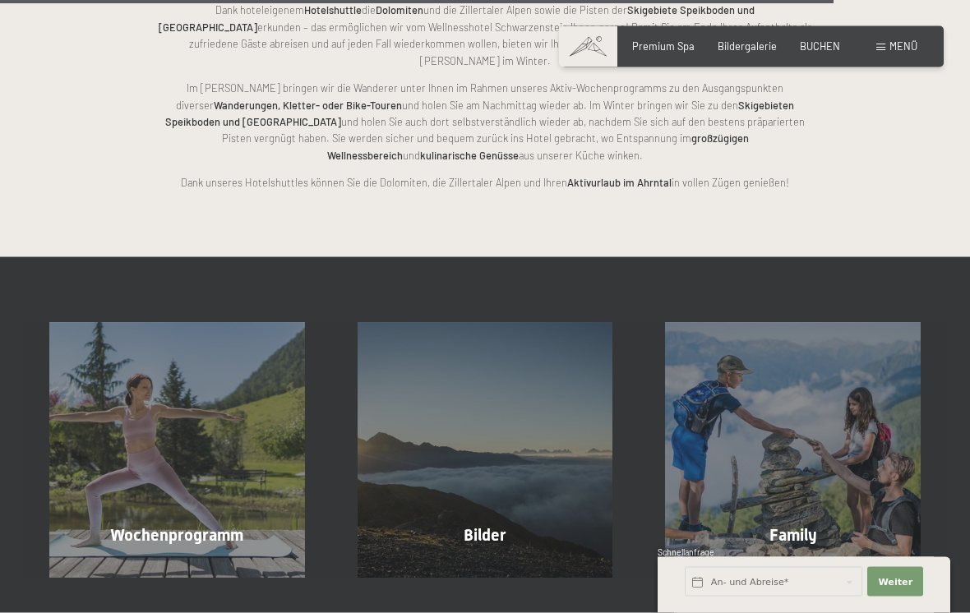
scroll to position [3012, 0]
click at [502, 562] on span "Mehr erfahren" at bounding box center [488, 569] width 81 height 15
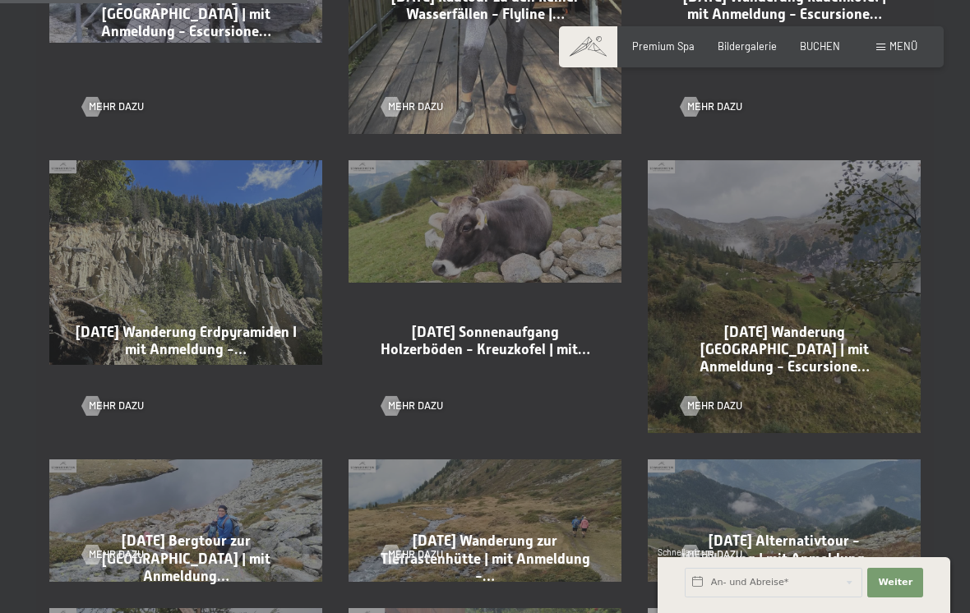
scroll to position [1152, 0]
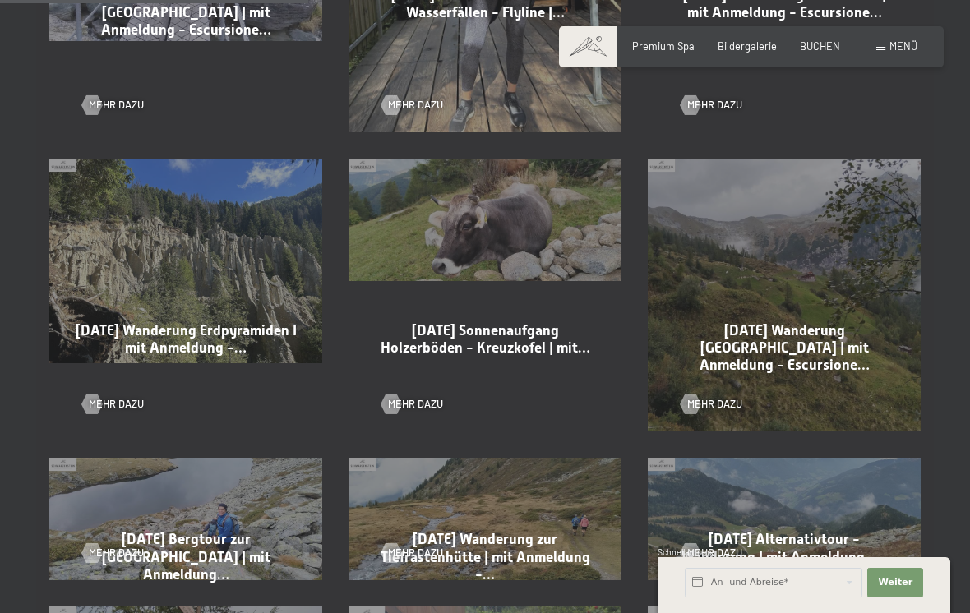
click at [237, 307] on div "15-09-2025 Wanderung Erdpyramiden I mit Anmeldung -… Mehr dazu" at bounding box center [185, 294] width 299 height 299
click at [239, 334] on span "15-09-2025 Wanderung Erdpyramiden I mit Anmeldung -…" at bounding box center [186, 339] width 221 height 34
click at [125, 397] on link "Mehr dazu" at bounding box center [113, 404] width 62 height 15
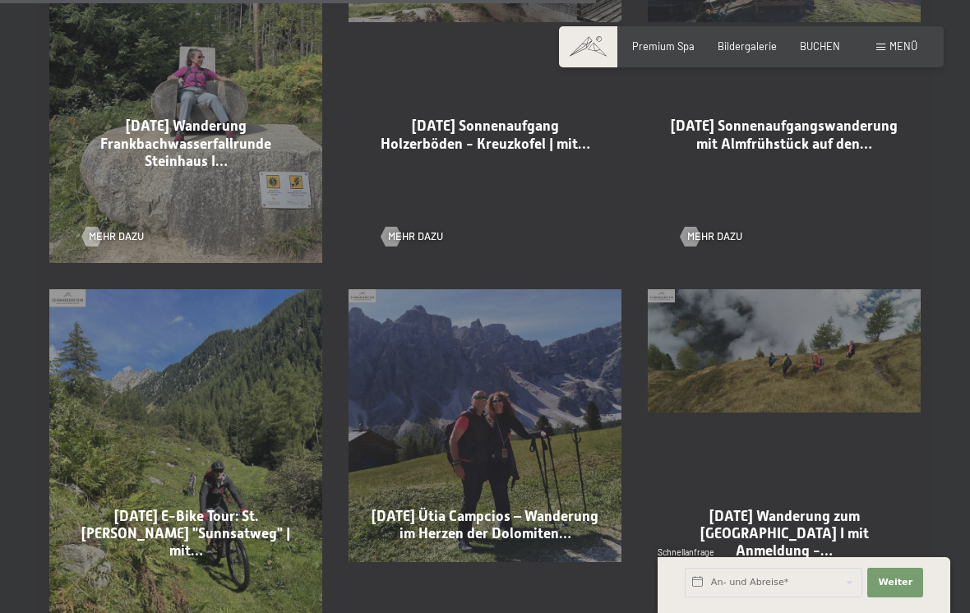
scroll to position [2174, 0]
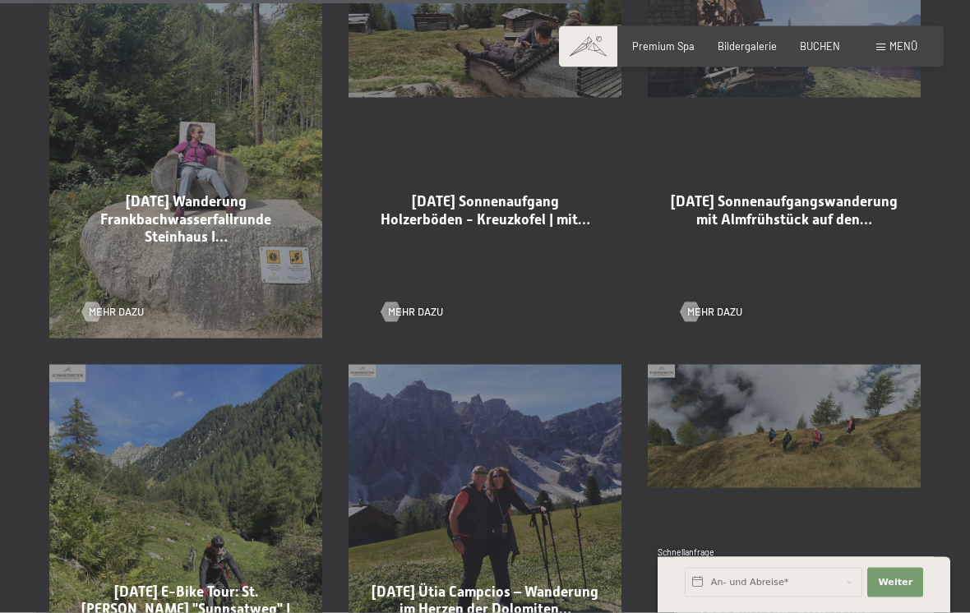
click at [125, 297] on div "Mehr dazu" at bounding box center [185, 302] width 207 height 35
click at [123, 304] on span "Mehr dazu" at bounding box center [116, 311] width 55 height 15
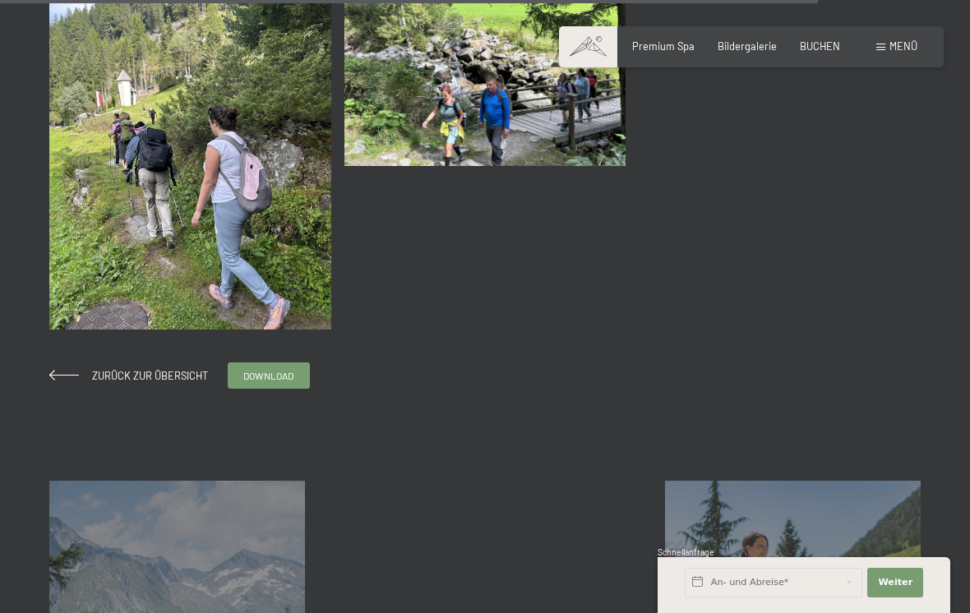
scroll to position [3473, 0]
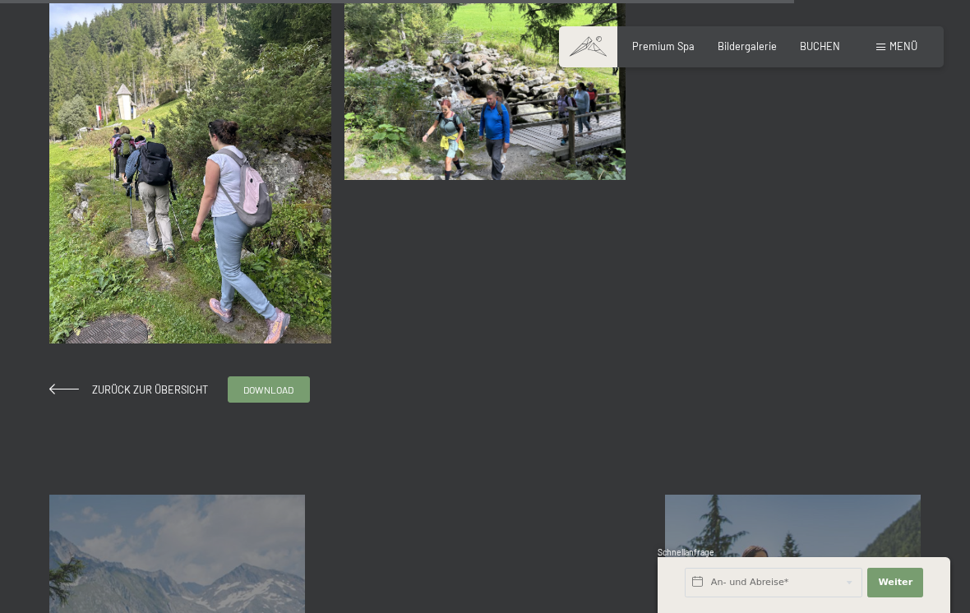
click at [286, 388] on span "download" at bounding box center [268, 390] width 50 height 14
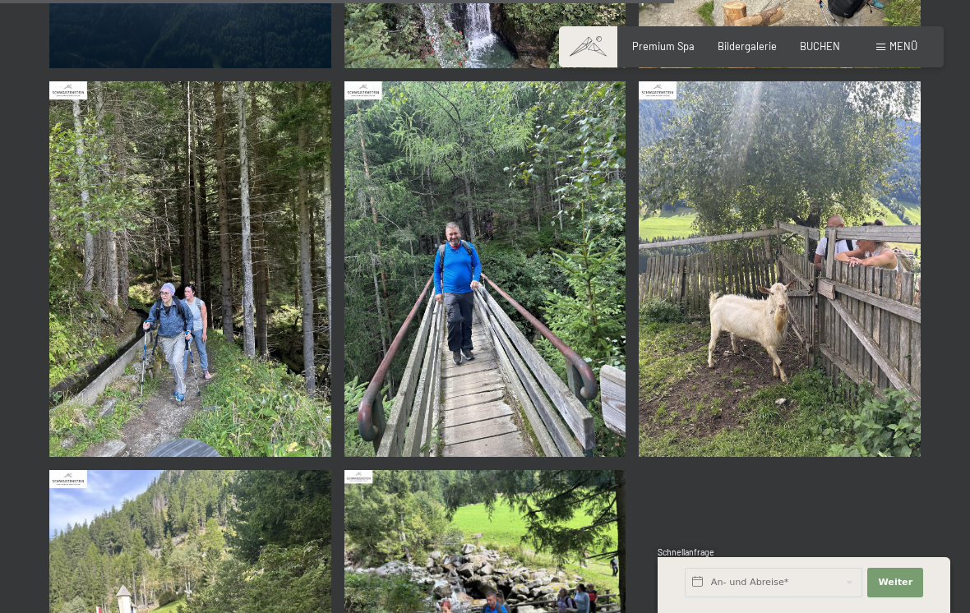
scroll to position [2948, 0]
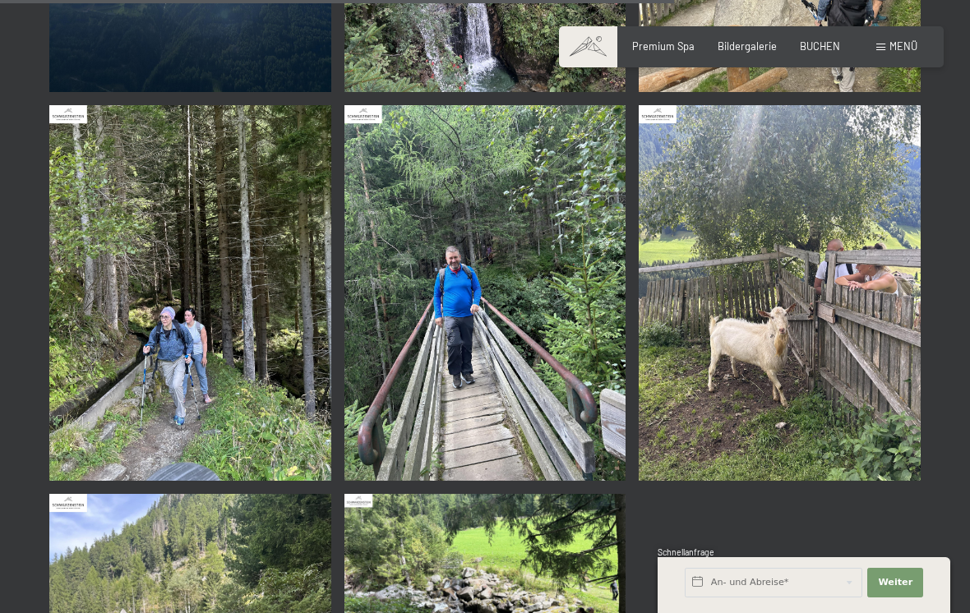
click at [752, 49] on span "Bildergalerie" at bounding box center [746, 45] width 59 height 13
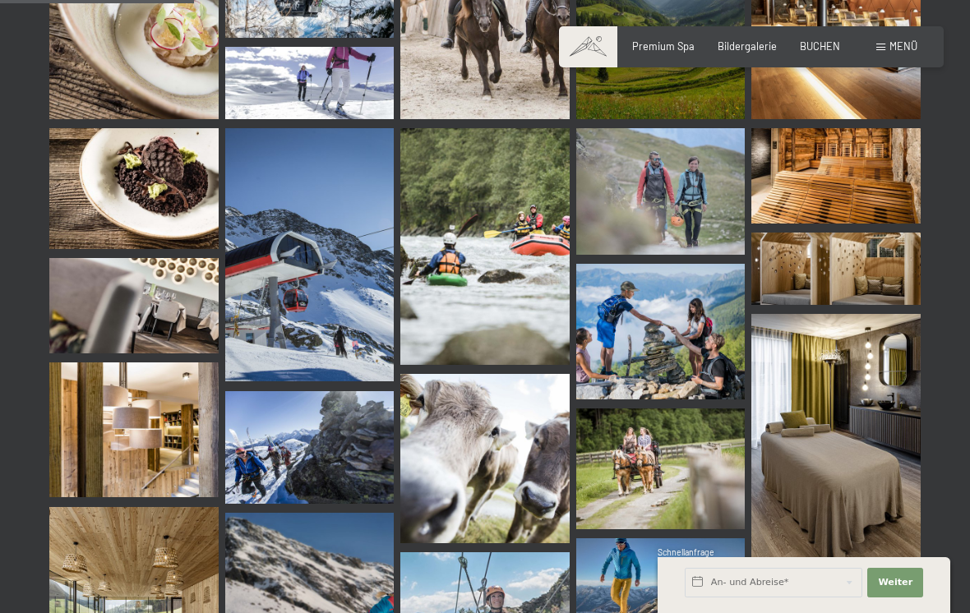
scroll to position [2729, 0]
